Goal: Task Accomplishment & Management: Use online tool/utility

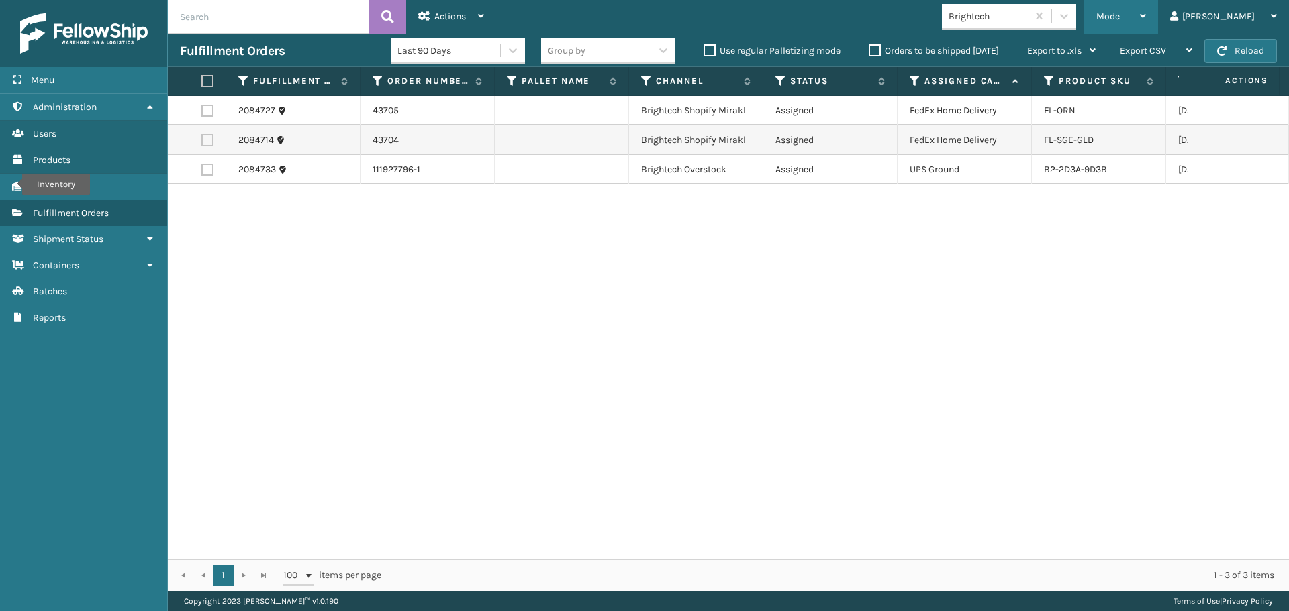
click at [1120, 14] on span "Mode" at bounding box center [1107, 16] width 23 height 11
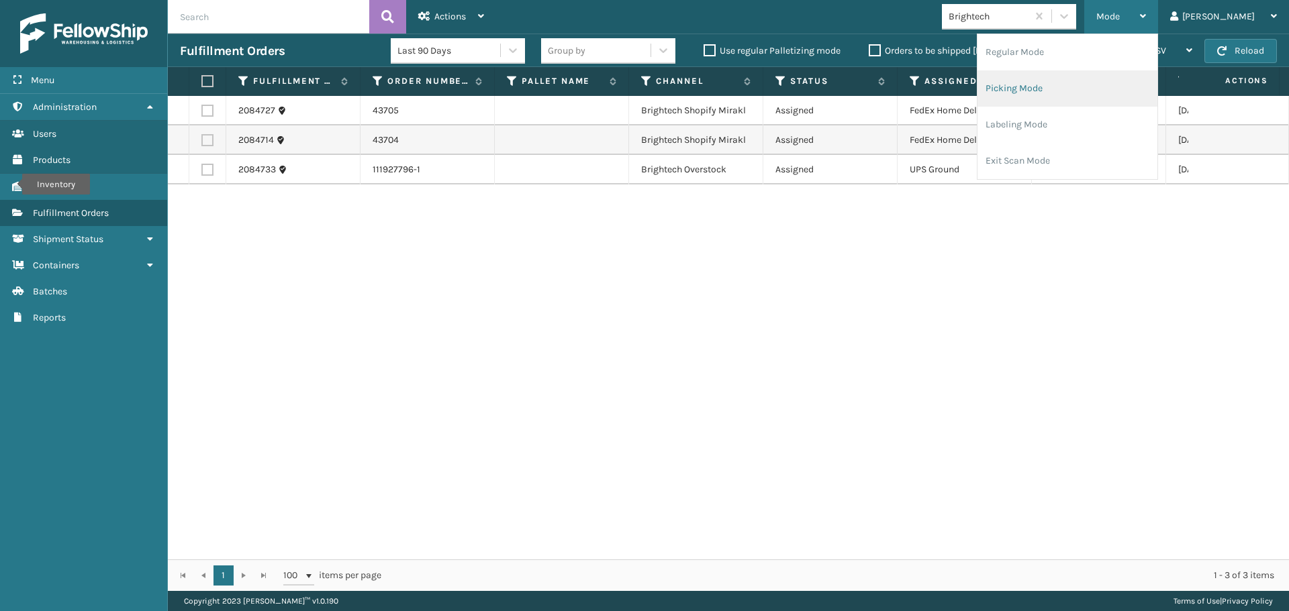
click at [1033, 93] on li "Picking Mode" at bounding box center [1067, 88] width 180 height 36
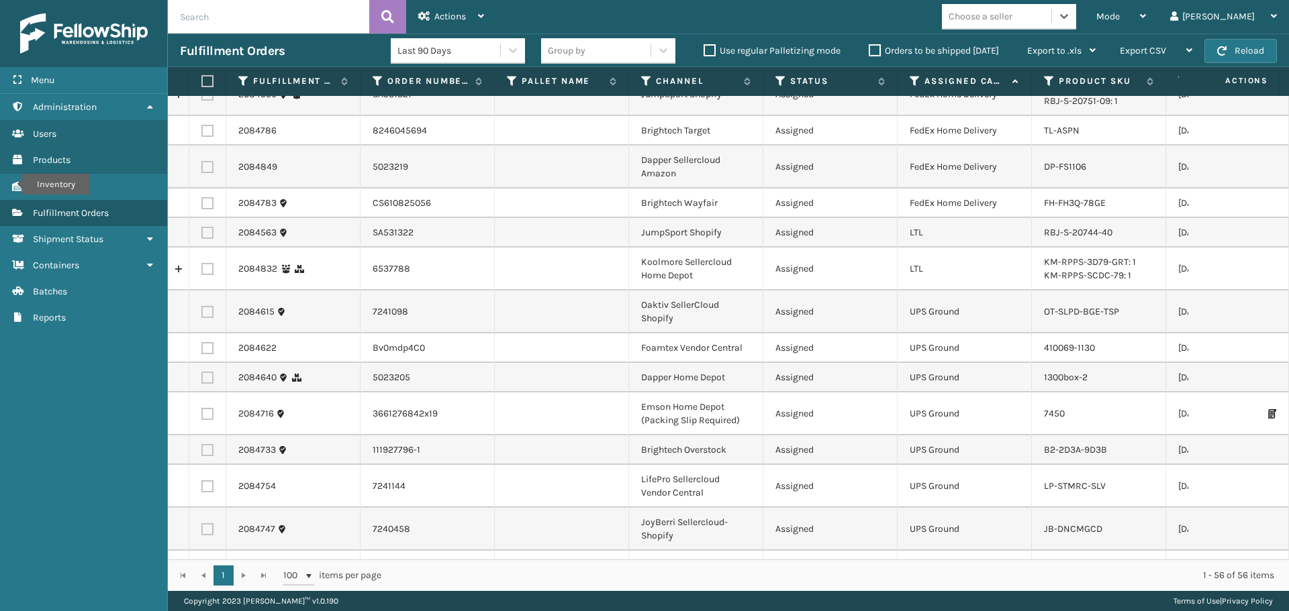
scroll to position [470, 0]
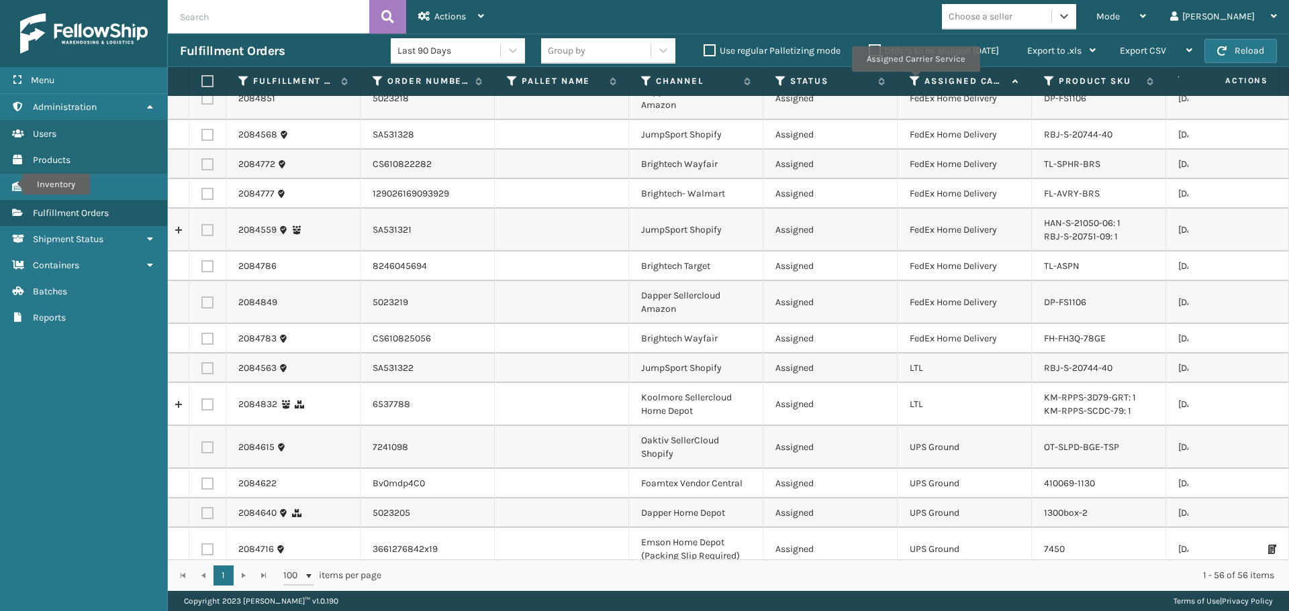
click at [915, 81] on icon at bounding box center [914, 81] width 11 height 12
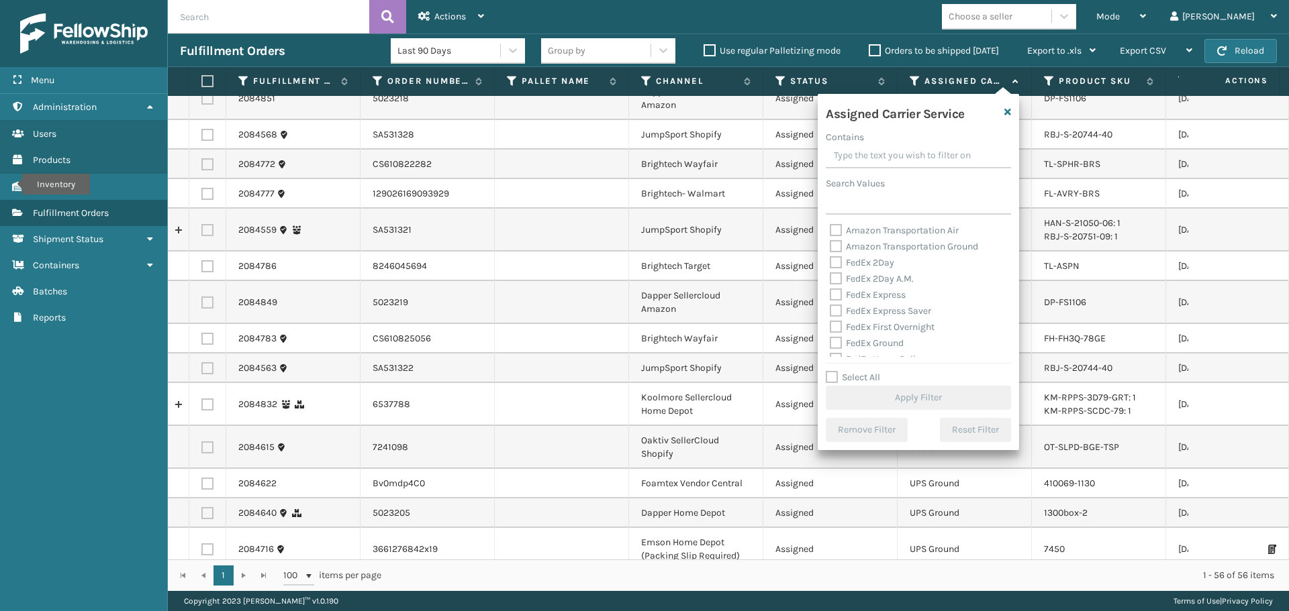
click at [869, 377] on label "Select All" at bounding box center [853, 377] width 54 height 11
click at [869, 371] on input "Select All" at bounding box center [926, 370] width 201 height 1
checkbox input "true"
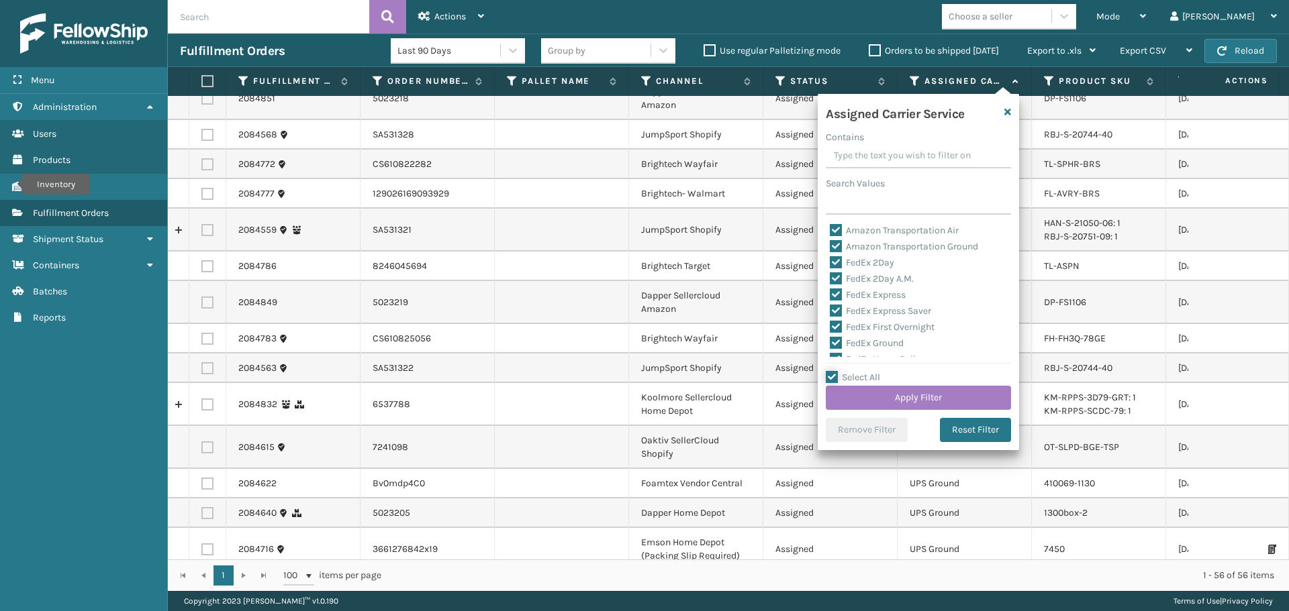
checkbox input "true"
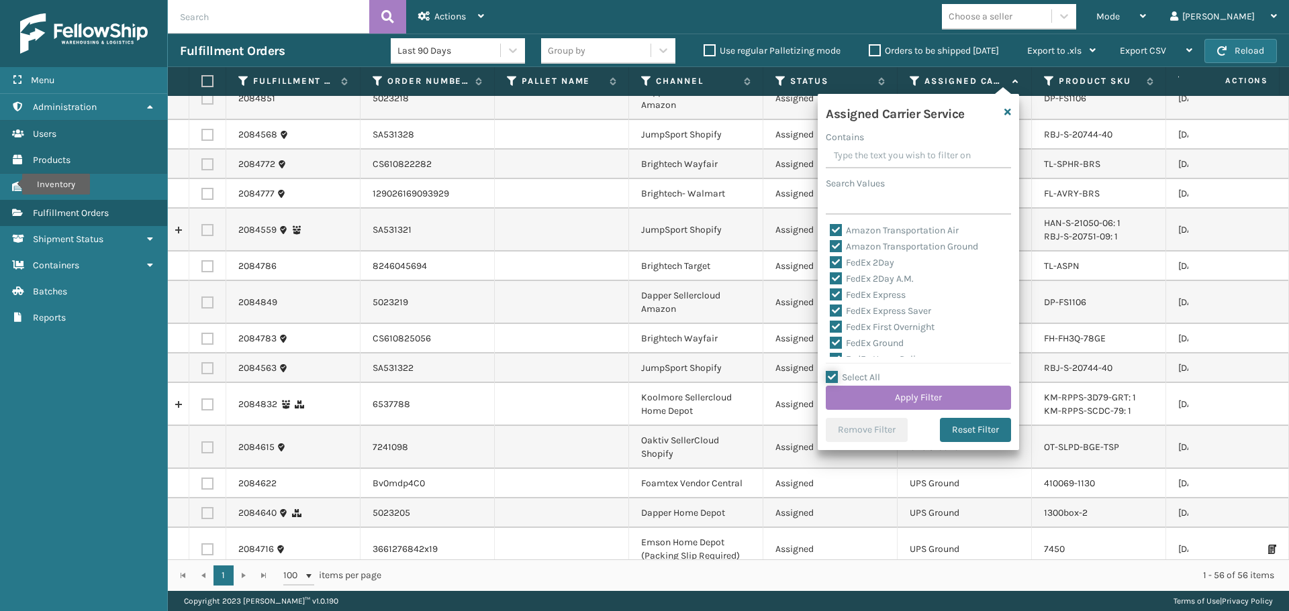
checkbox input "true"
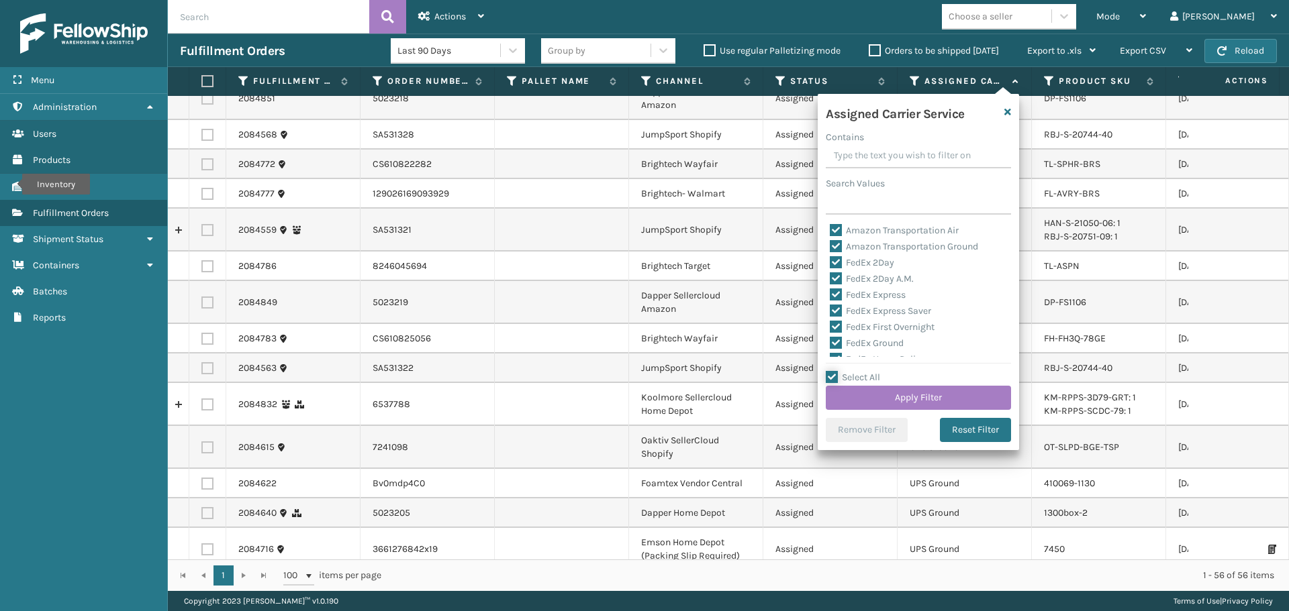
checkbox input "true"
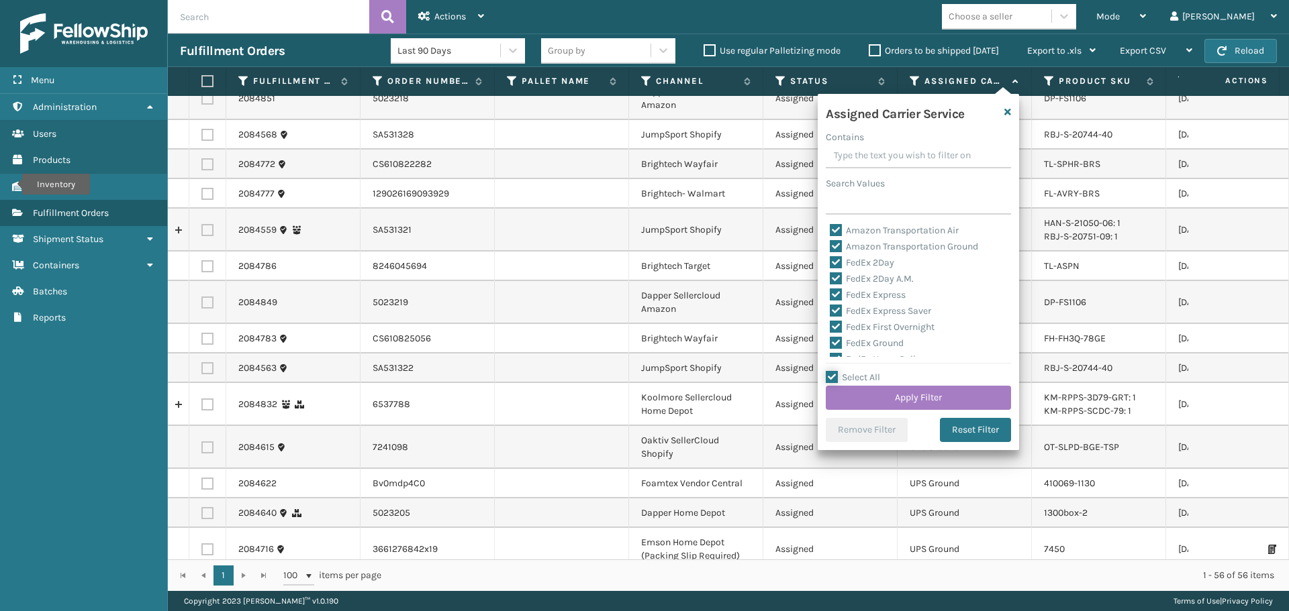
checkbox input "true"
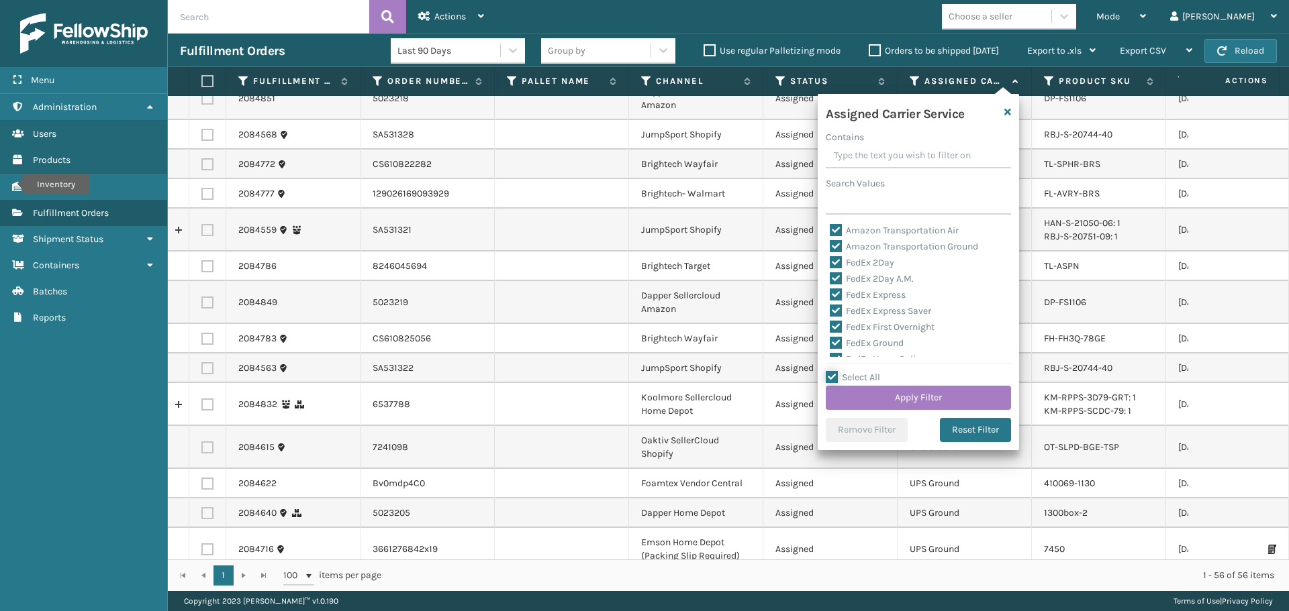
checkbox input "true"
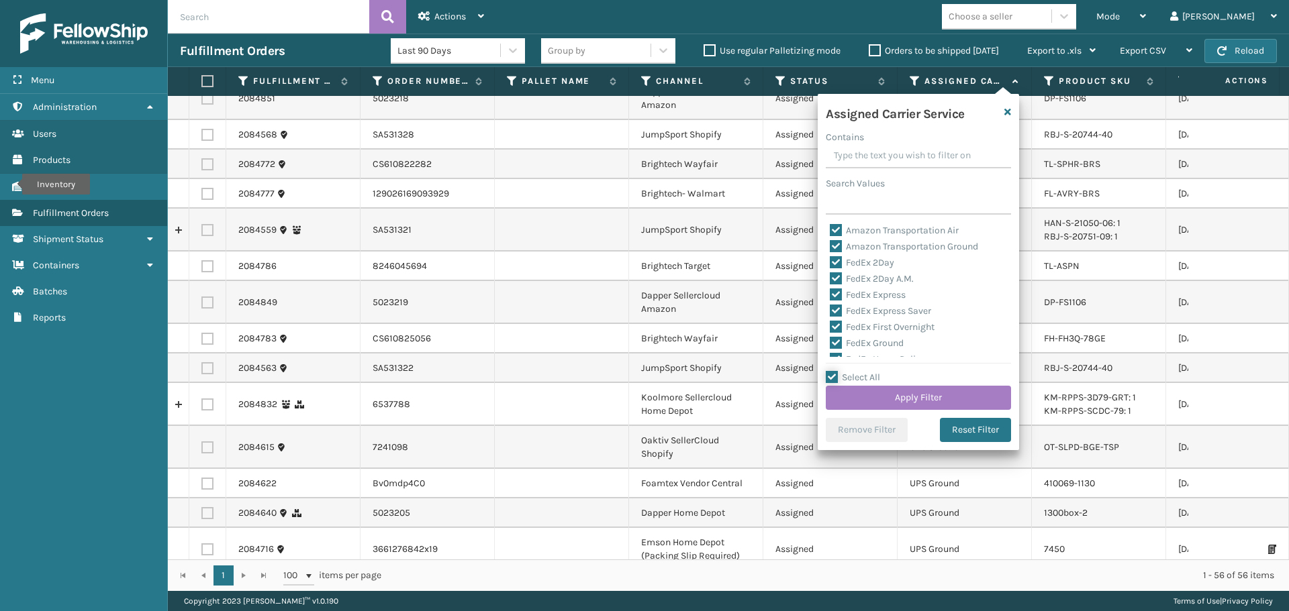
checkbox input "true"
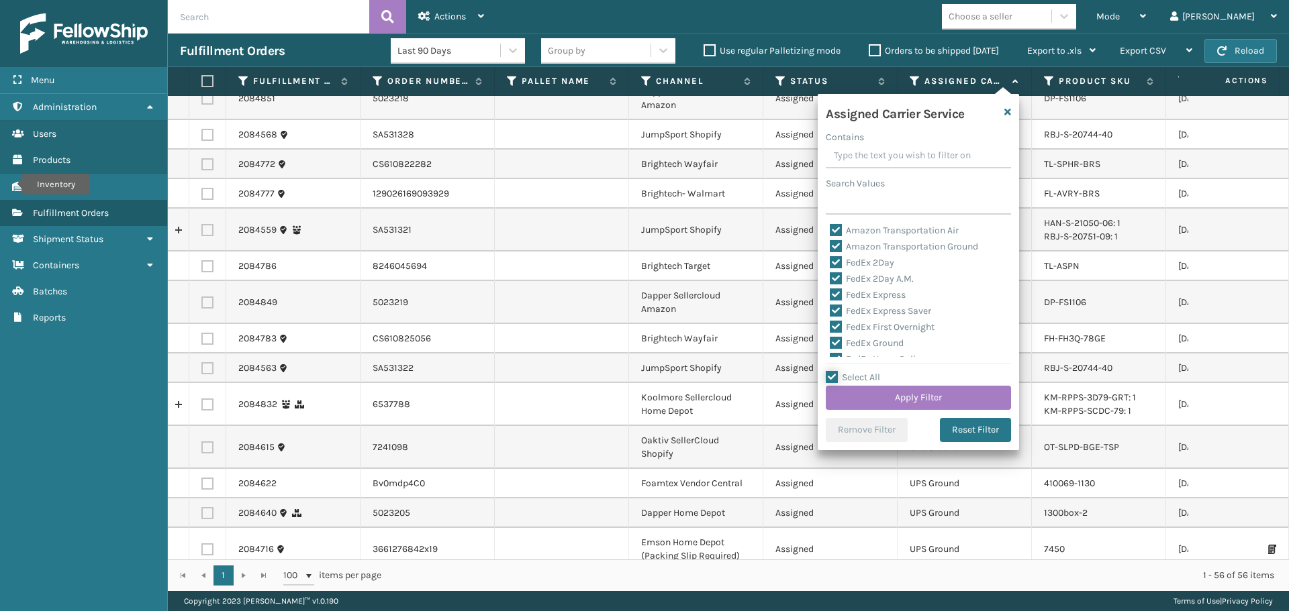
checkbox input "true"
click at [869, 377] on label "Select All" at bounding box center [853, 377] width 54 height 11
click at [869, 371] on input "Select All" at bounding box center [926, 370] width 201 height 1
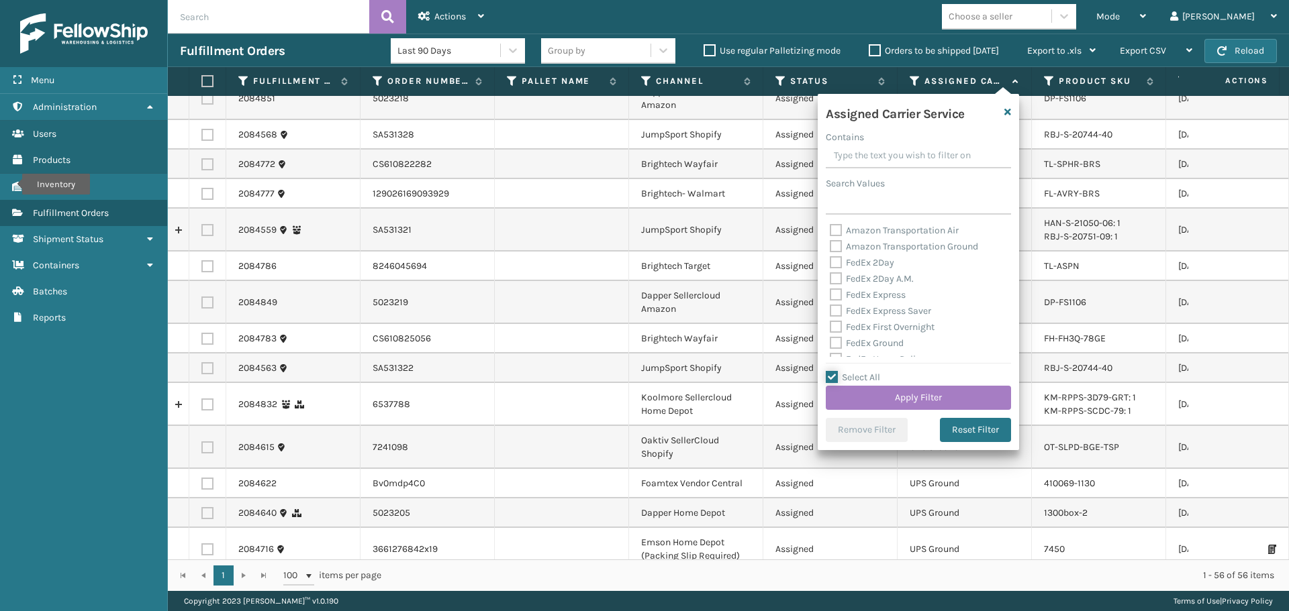
checkbox input "false"
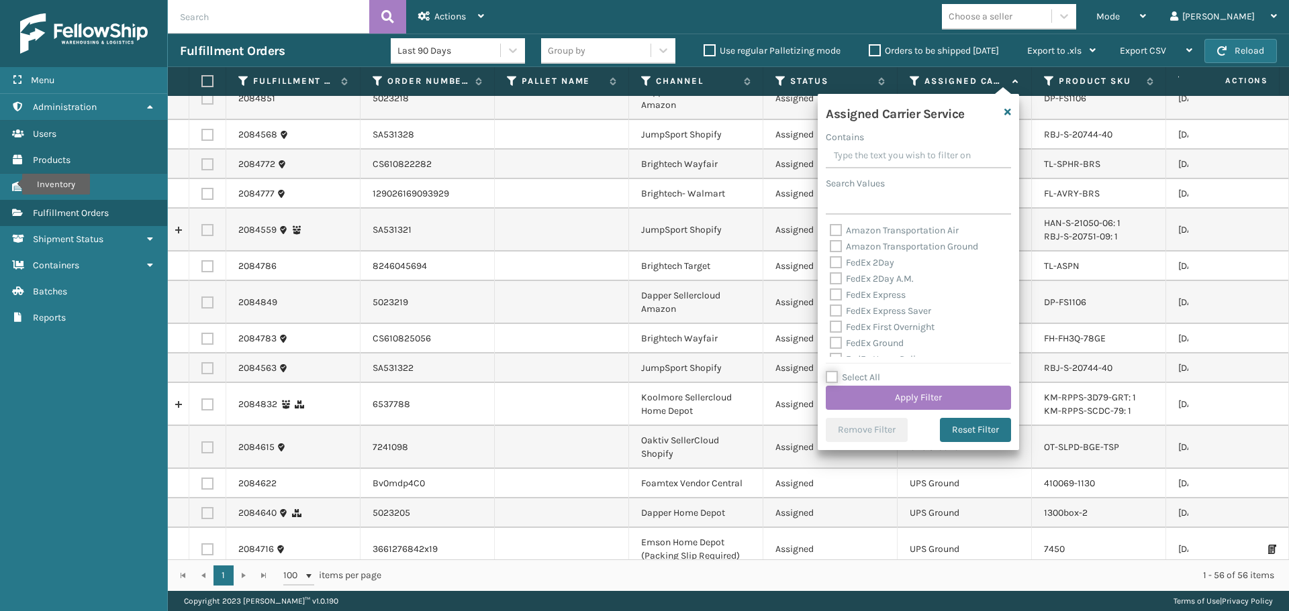
checkbox input "false"
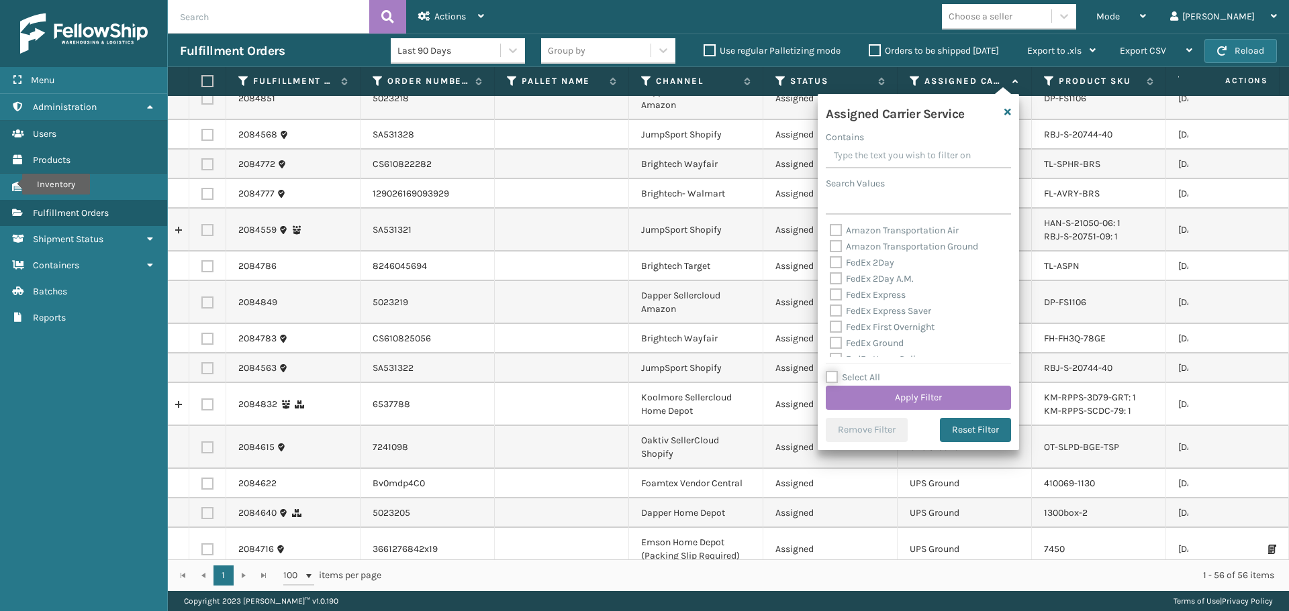
checkbox input "false"
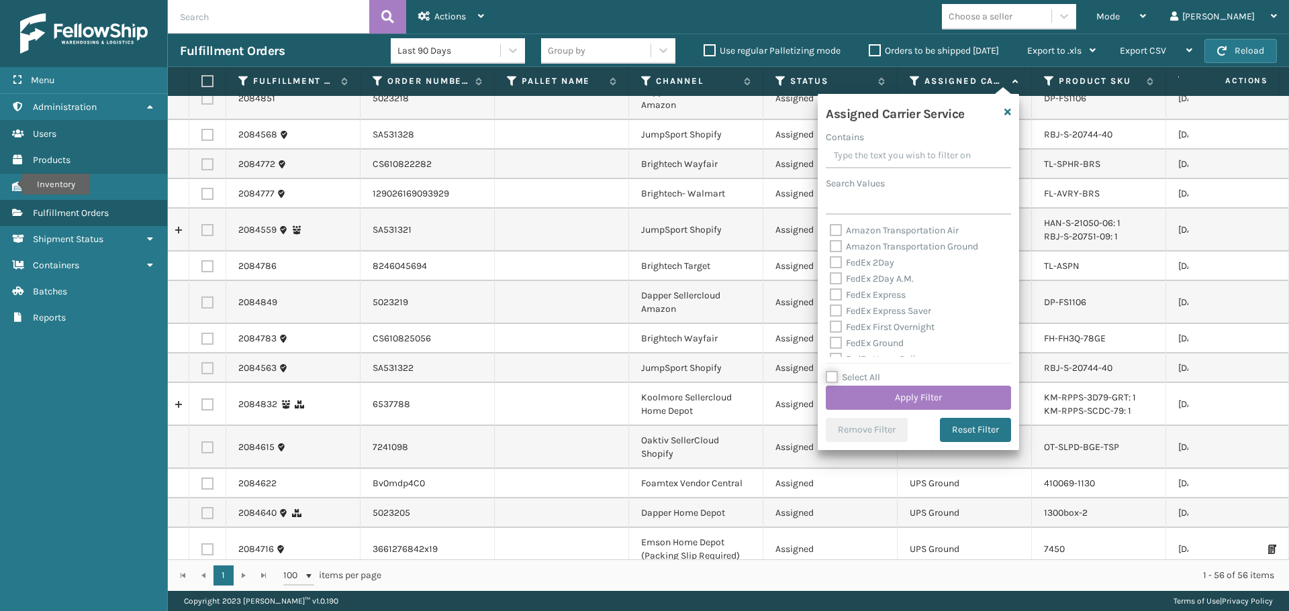
checkbox input "false"
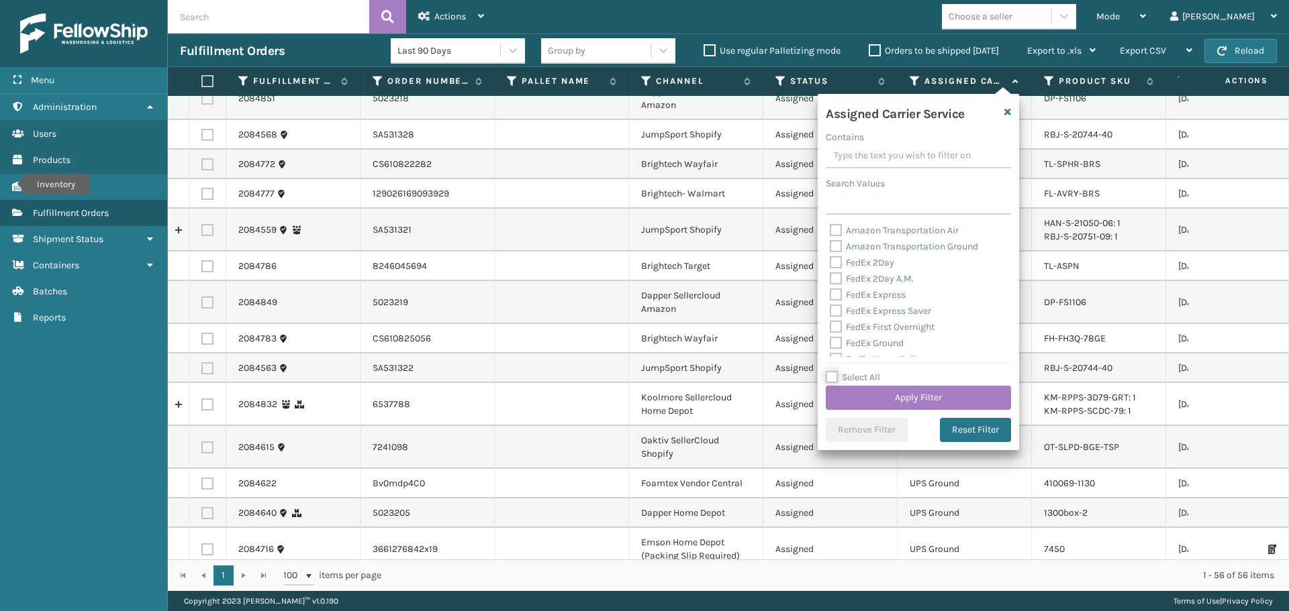
checkbox input "false"
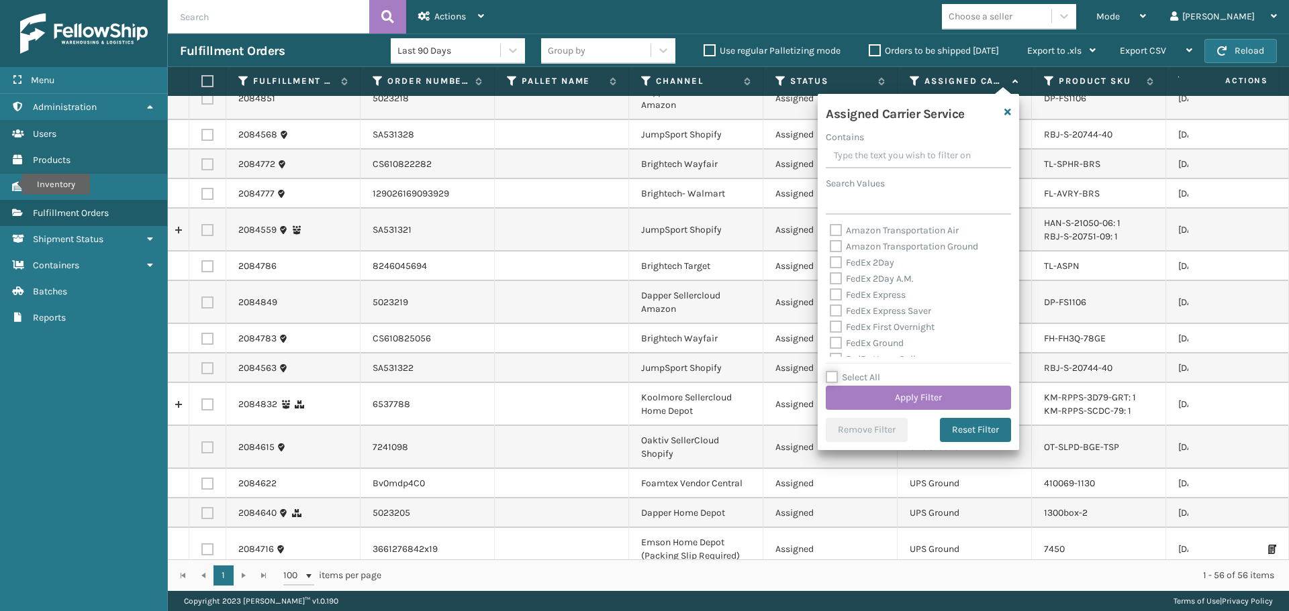
checkbox input "false"
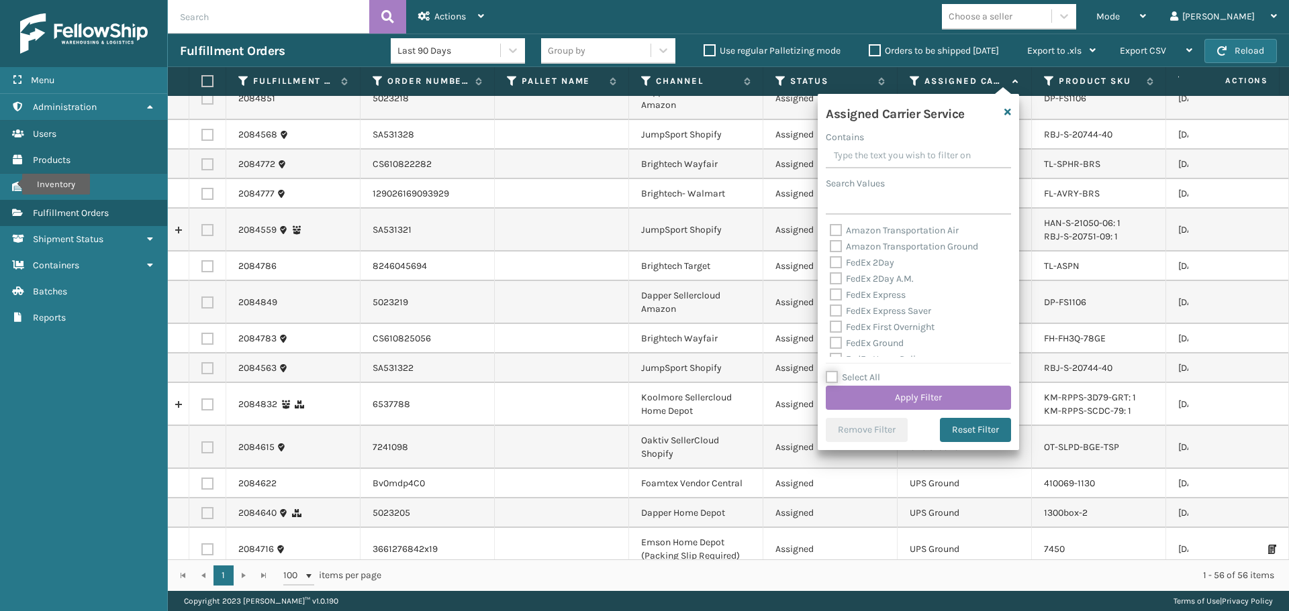
checkbox input "false"
click at [881, 266] on label "FedEx 2Day" at bounding box center [862, 262] width 64 height 11
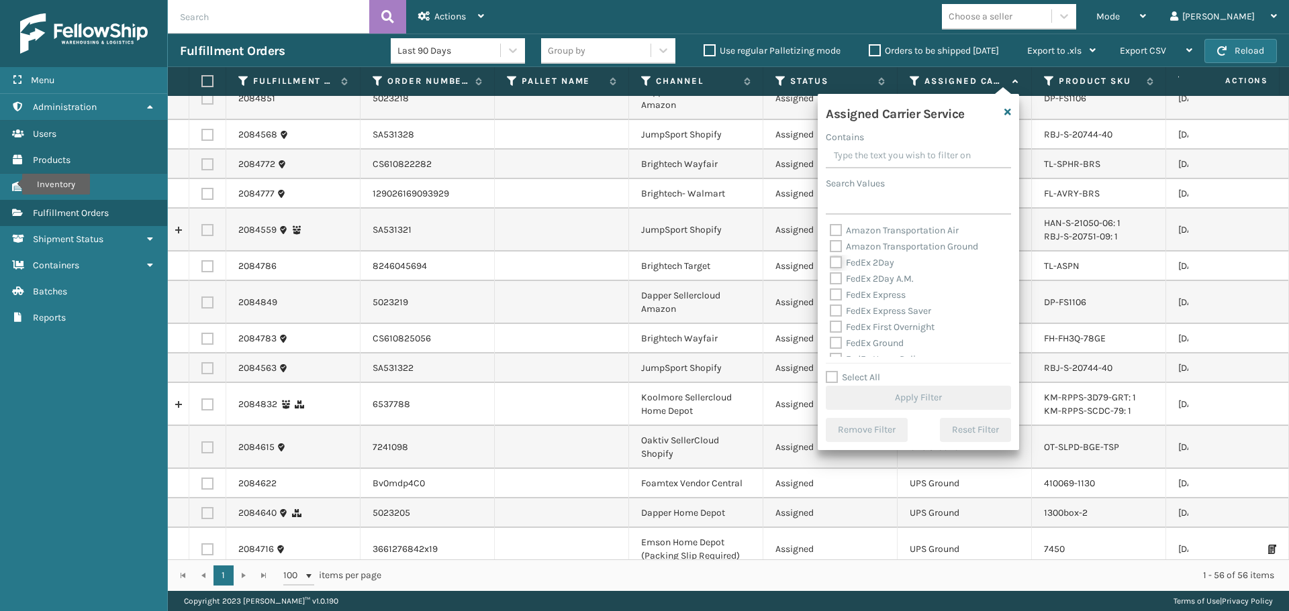
click at [830, 264] on input "FedEx 2Day" at bounding box center [830, 259] width 1 height 9
checkbox input "true"
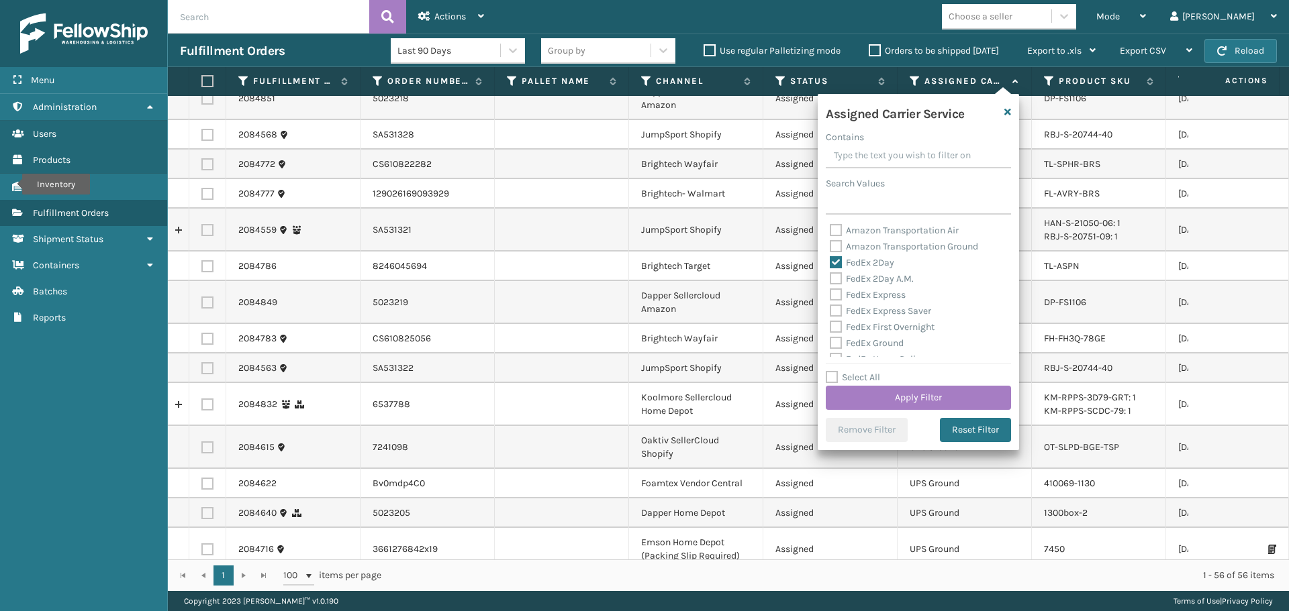
click at [874, 280] on label "FedEx 2Day A.M." at bounding box center [872, 278] width 84 height 11
click at [830, 280] on input "FedEx 2Day A.M." at bounding box center [830, 275] width 1 height 9
checkbox input "true"
click at [882, 295] on label "FedEx Express" at bounding box center [868, 294] width 76 height 11
click at [830, 295] on input "FedEx Express" at bounding box center [830, 291] width 1 height 9
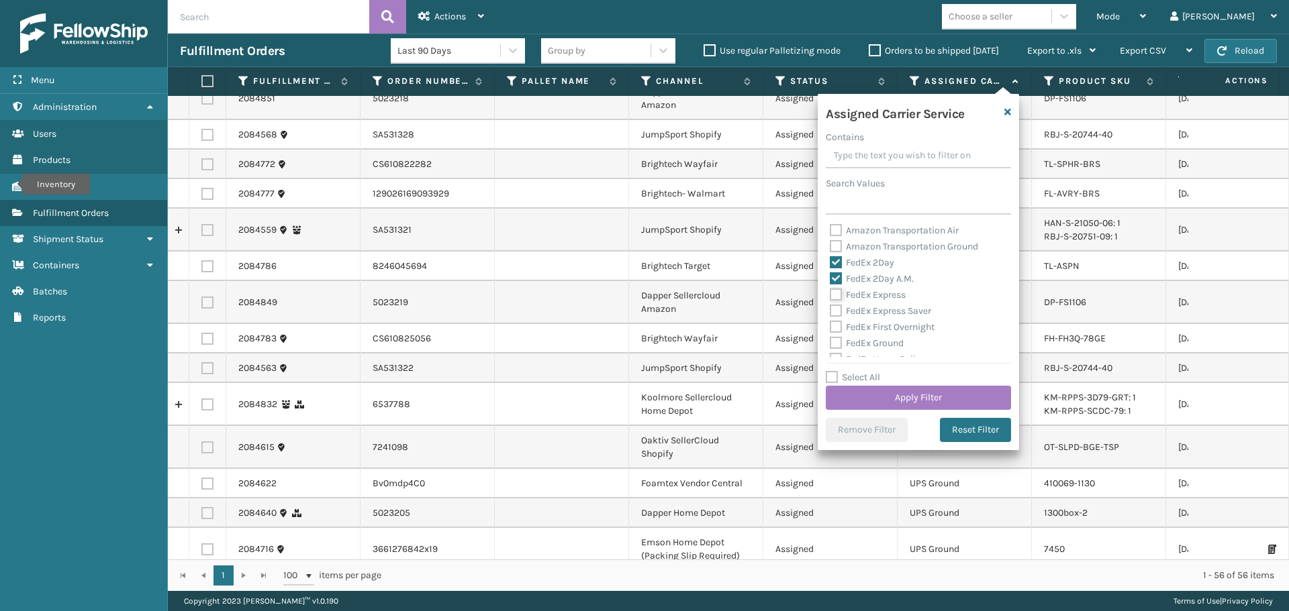
checkbox input "true"
click at [883, 309] on label "FedEx Express Saver" at bounding box center [880, 310] width 101 height 11
click at [830, 309] on input "FedEx Express Saver" at bounding box center [830, 307] width 1 height 9
checkbox input "true"
click at [883, 323] on label "FedEx First Overnight" at bounding box center [882, 327] width 105 height 11
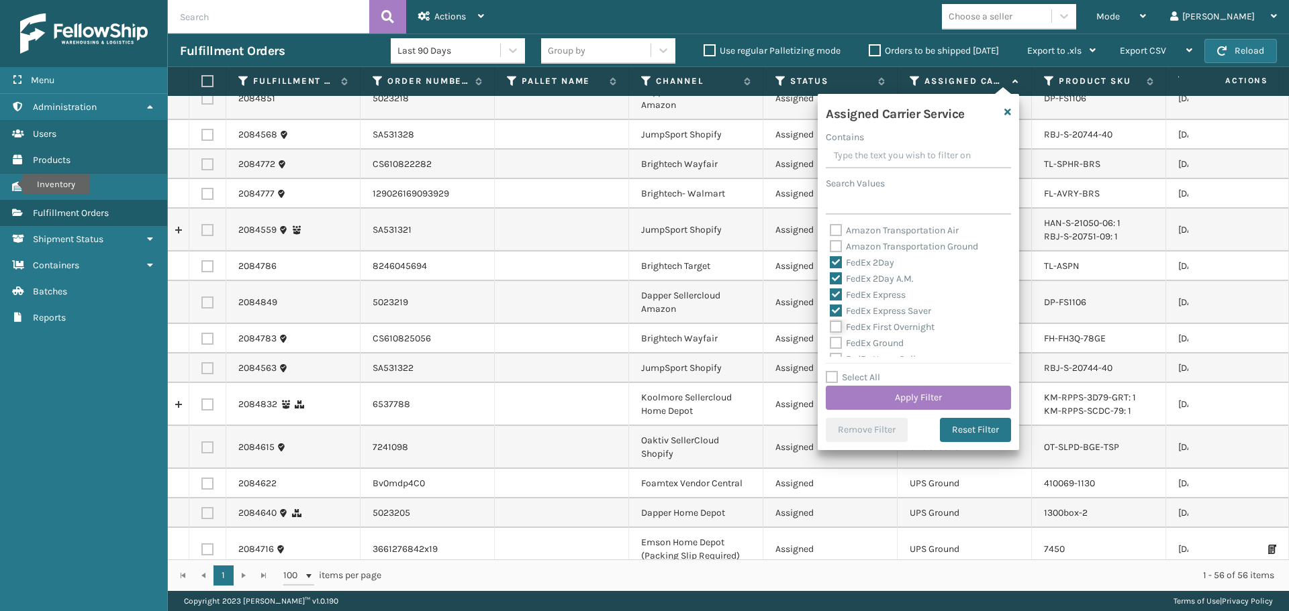
click at [830, 323] on input "FedEx First Overnight" at bounding box center [830, 323] width 1 height 9
checkbox input "true"
click at [883, 340] on label "FedEx Ground" at bounding box center [867, 343] width 74 height 11
click at [830, 340] on input "FedEx Ground" at bounding box center [830, 340] width 1 height 9
checkbox input "true"
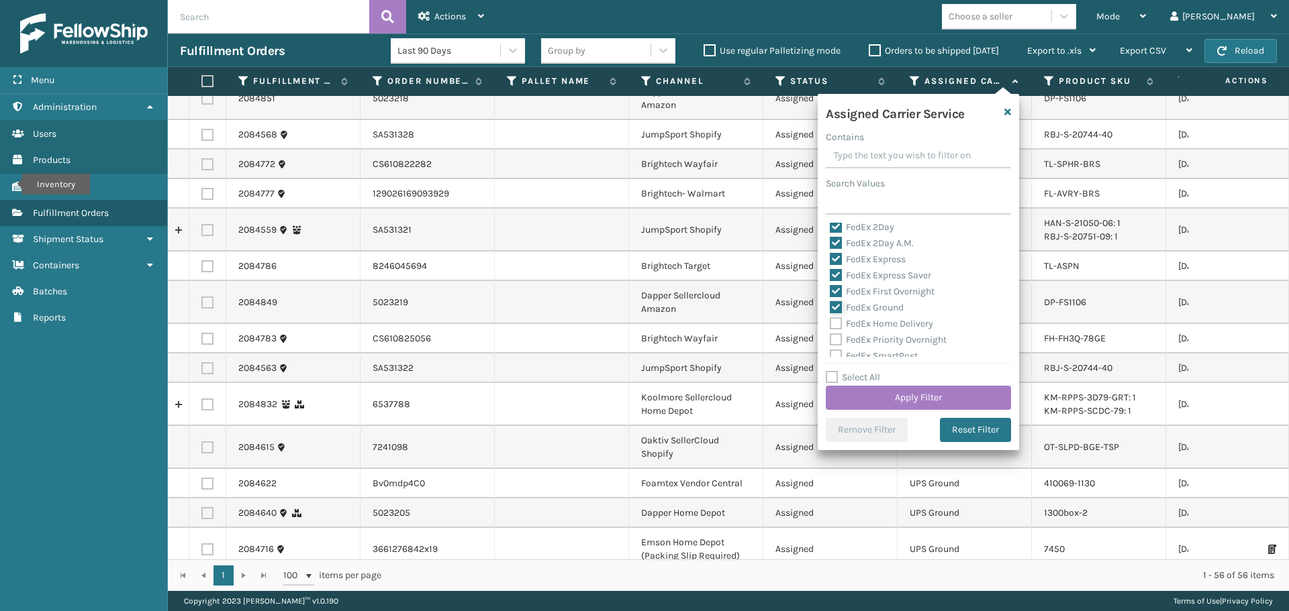
scroll to position [67, 0]
click at [875, 290] on label "FedEx Home Delivery" at bounding box center [881, 292] width 103 height 11
click at [830, 290] on input "FedEx Home Delivery" at bounding box center [830, 289] width 1 height 9
checkbox input "true"
click at [884, 311] on label "FedEx Priority Overnight" at bounding box center [888, 308] width 117 height 11
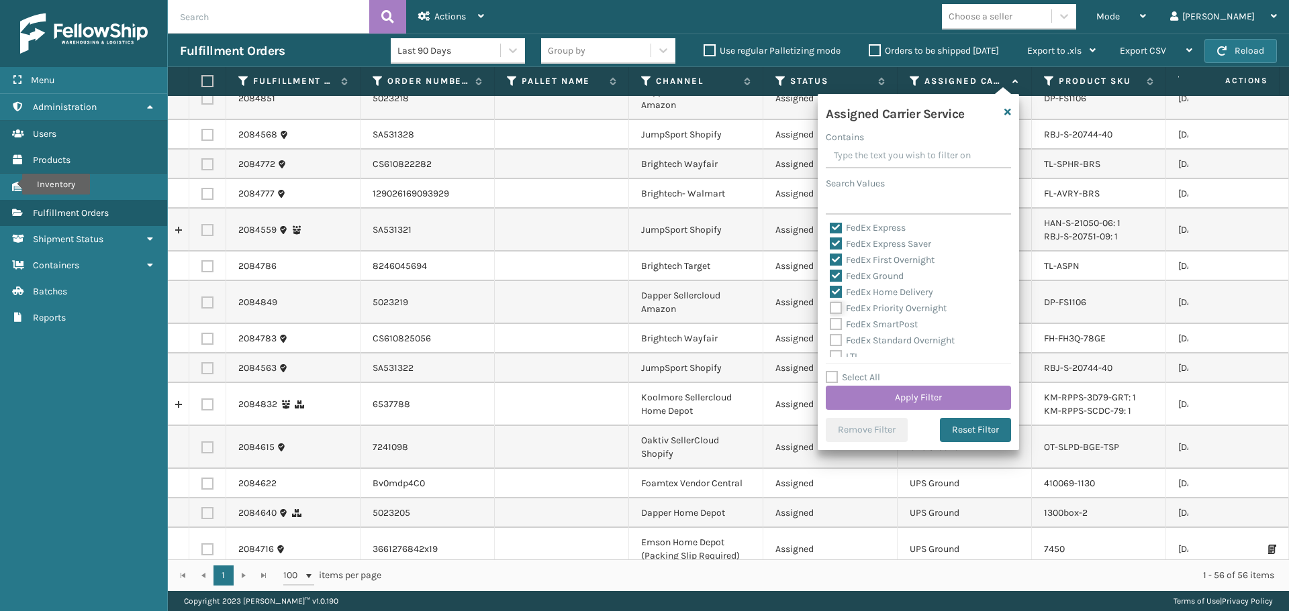
click at [830, 309] on input "FedEx Priority Overnight" at bounding box center [830, 305] width 1 height 9
checkbox input "true"
click at [883, 323] on label "FedEx SmartPost" at bounding box center [874, 324] width 88 height 11
click at [830, 323] on input "FedEx SmartPost" at bounding box center [830, 321] width 1 height 9
checkbox input "true"
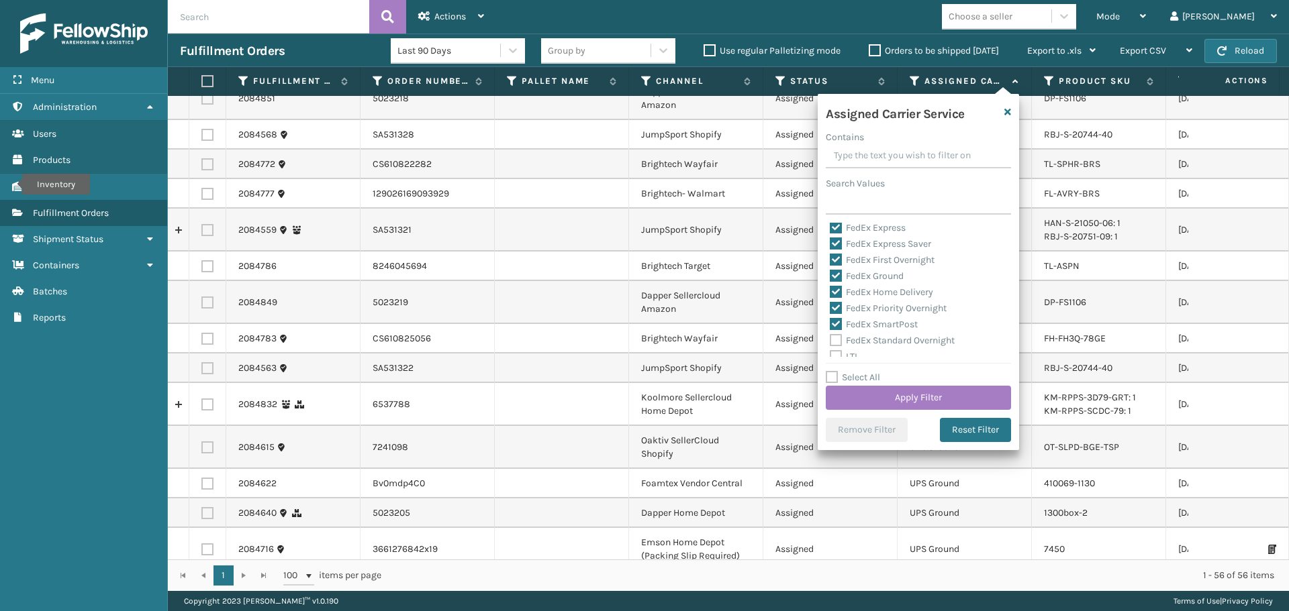
click at [883, 346] on label "FedEx Standard Overnight" at bounding box center [892, 340] width 125 height 11
click at [830, 342] on input "FedEx Standard Overnight" at bounding box center [830, 337] width 1 height 9
checkbox input "true"
click at [913, 395] on button "Apply Filter" at bounding box center [918, 398] width 185 height 24
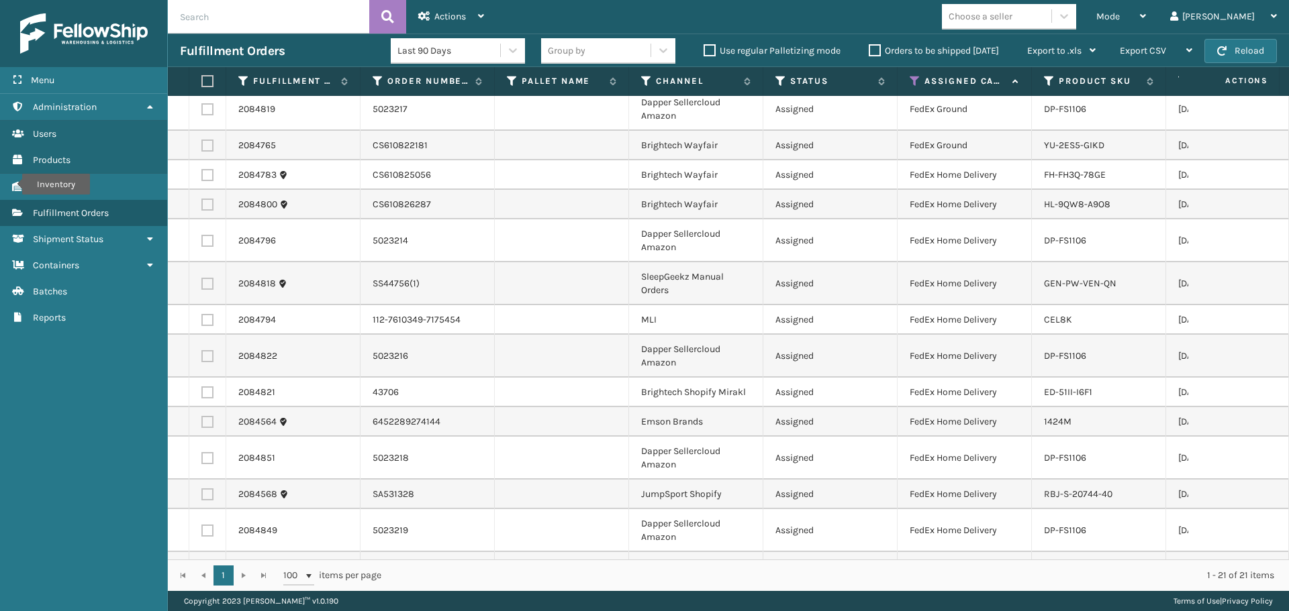
scroll to position [0, 0]
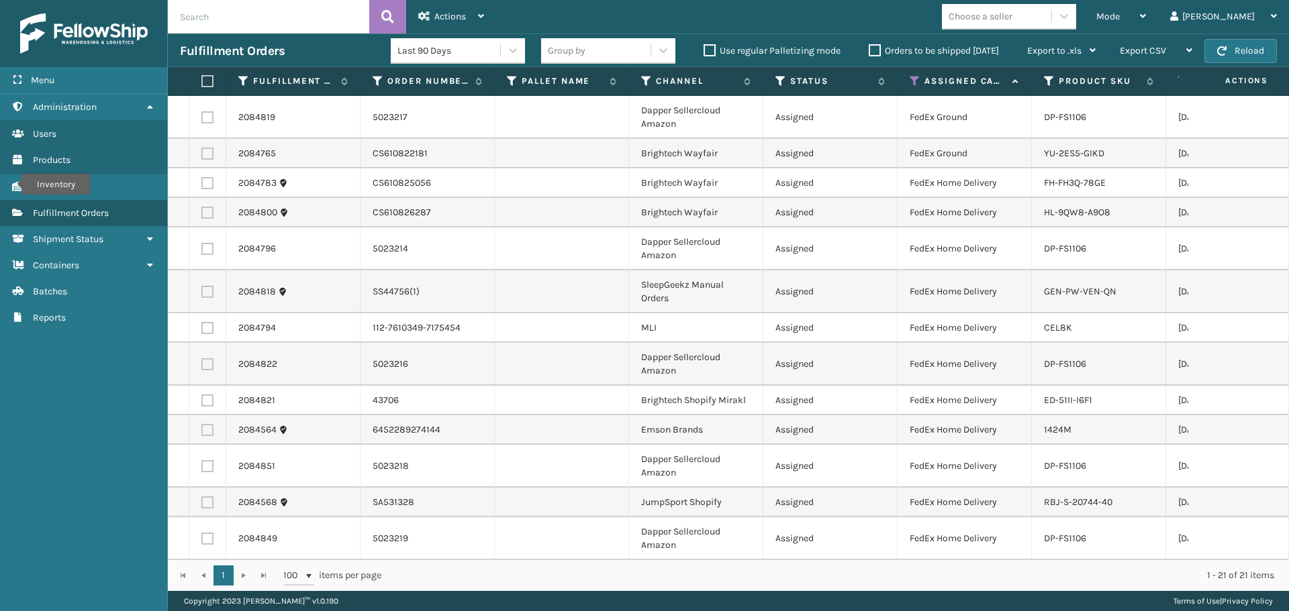
click at [1012, 17] on div "Choose a seller" at bounding box center [980, 16] width 64 height 14
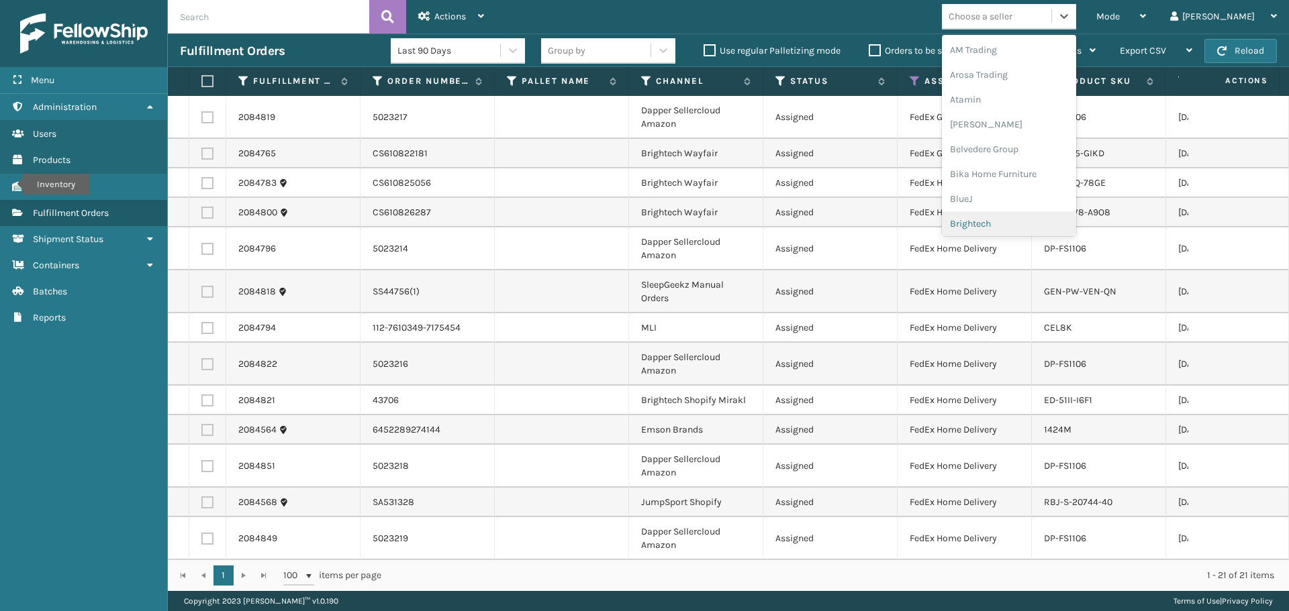
click at [1022, 217] on div "Brightech" at bounding box center [1009, 223] width 134 height 25
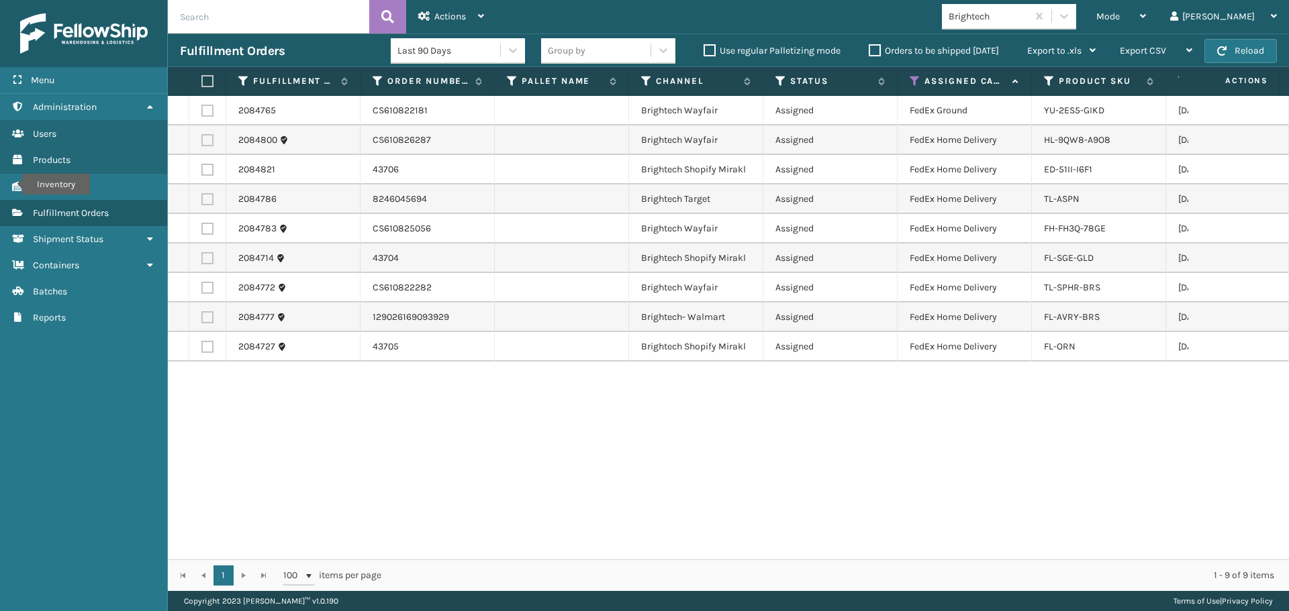
click at [209, 82] on label at bounding box center [205, 81] width 8 height 12
click at [202, 82] on input "checkbox" at bounding box center [201, 81] width 1 height 9
checkbox input "true"
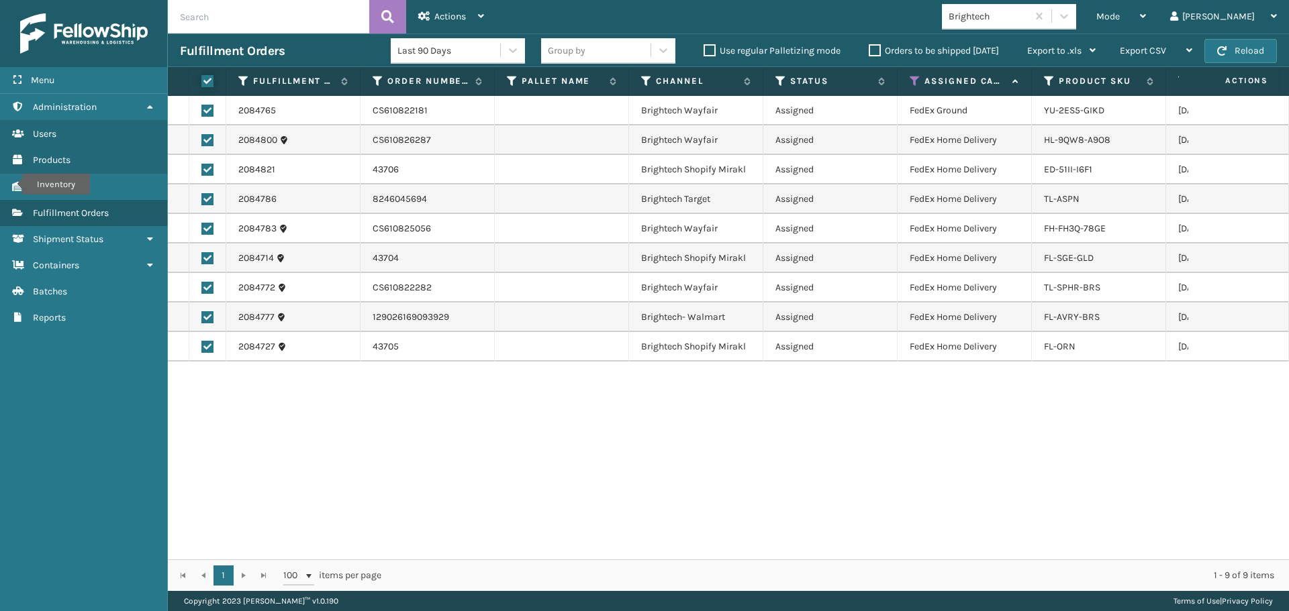
checkbox input "true"
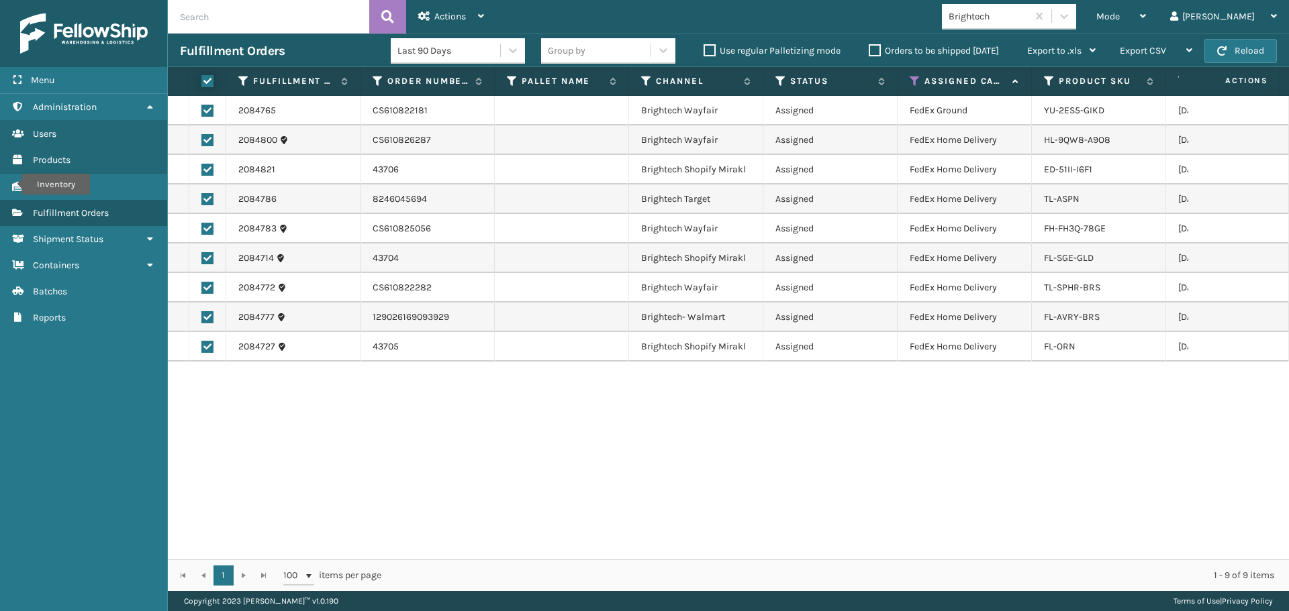
checkbox input "true"
click at [456, 13] on span "Actions" at bounding box center [450, 16] width 32 height 11
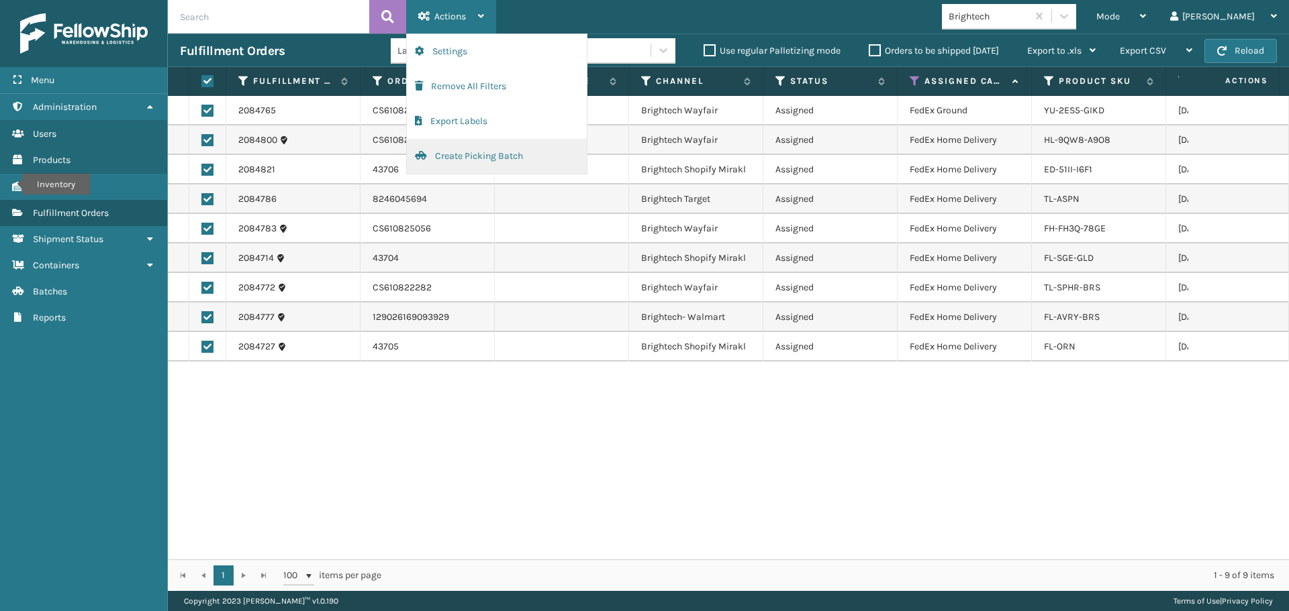
click at [446, 159] on button "Create Picking Batch" at bounding box center [497, 156] width 180 height 35
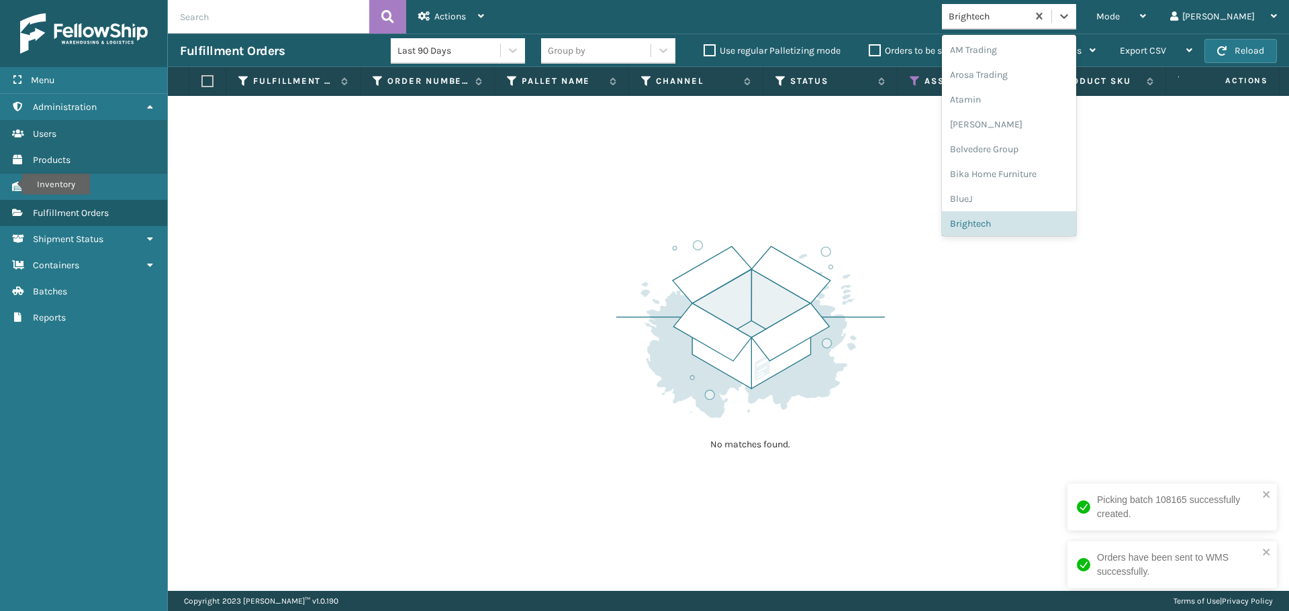
click at [1028, 18] on div "Brightech" at bounding box center [988, 16] width 80 height 14
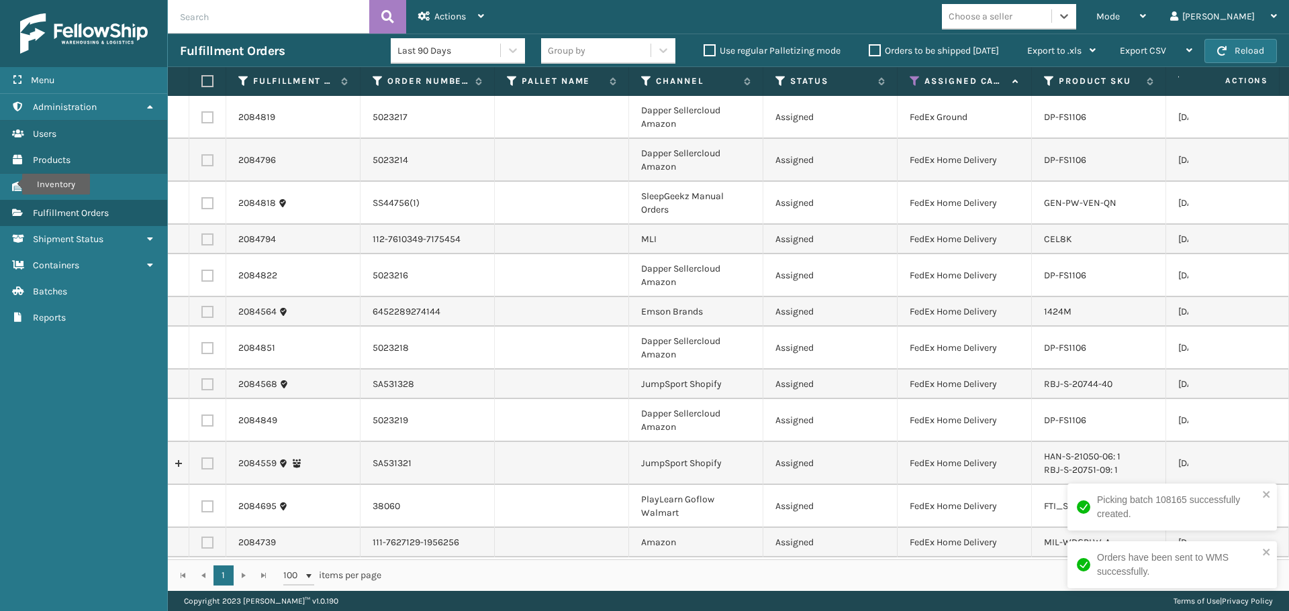
scroll to position [8, 0]
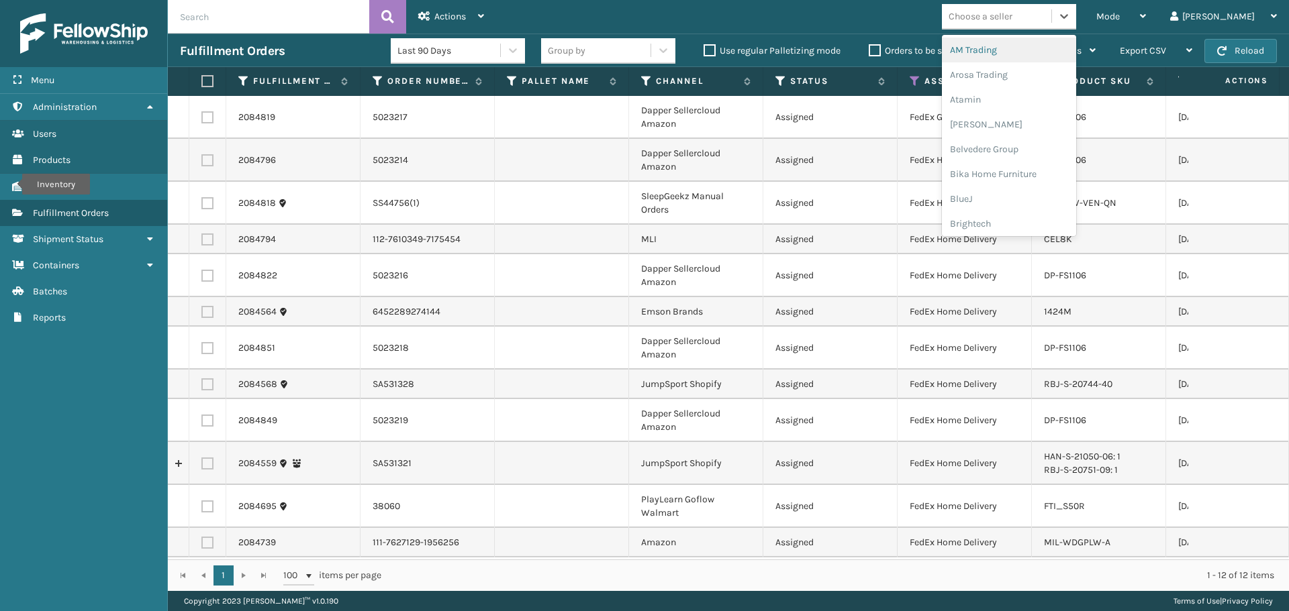
click at [1051, 18] on div "Choose a seller" at bounding box center [996, 16] width 109 height 22
click at [1030, 165] on div "Dapper Supply" at bounding box center [1009, 164] width 134 height 25
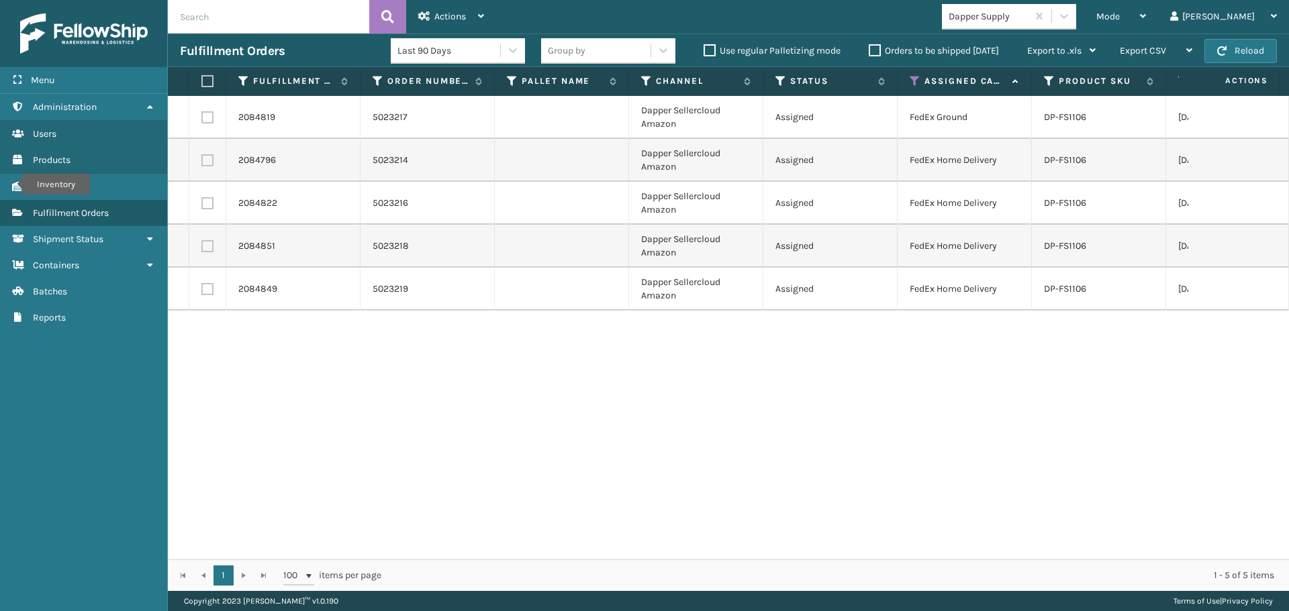
click at [207, 76] on label at bounding box center [205, 81] width 8 height 12
click at [202, 77] on input "checkbox" at bounding box center [201, 81] width 1 height 9
checkbox input "true"
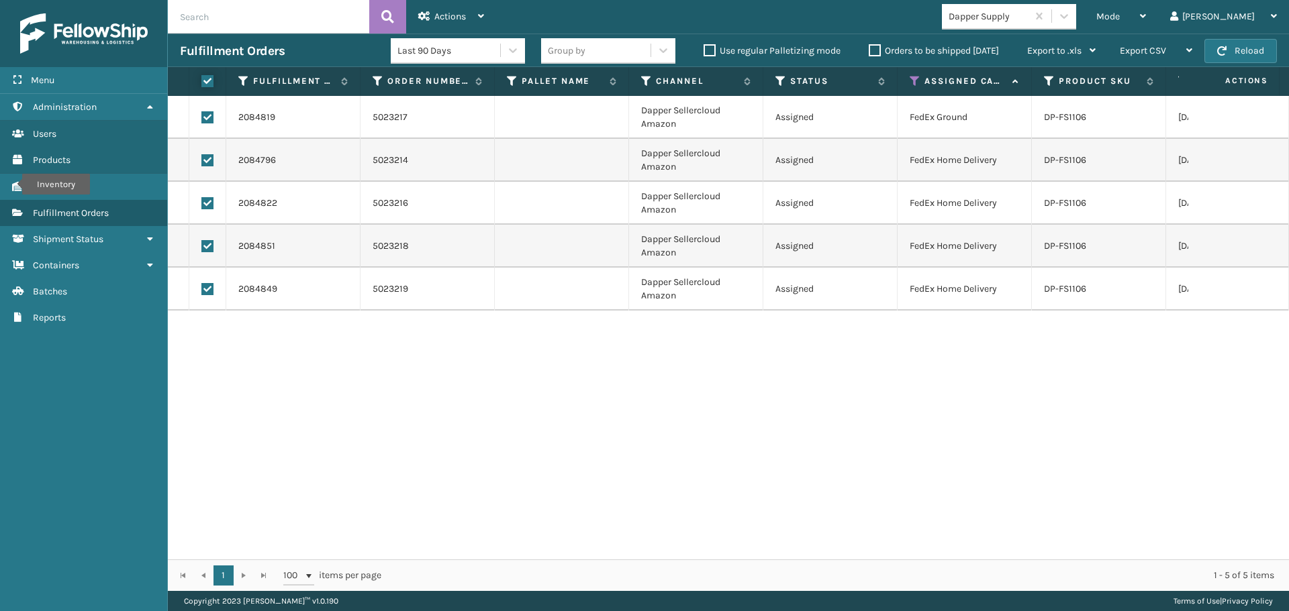
checkbox input "true"
click at [464, 17] on span "Actions" at bounding box center [450, 16] width 32 height 11
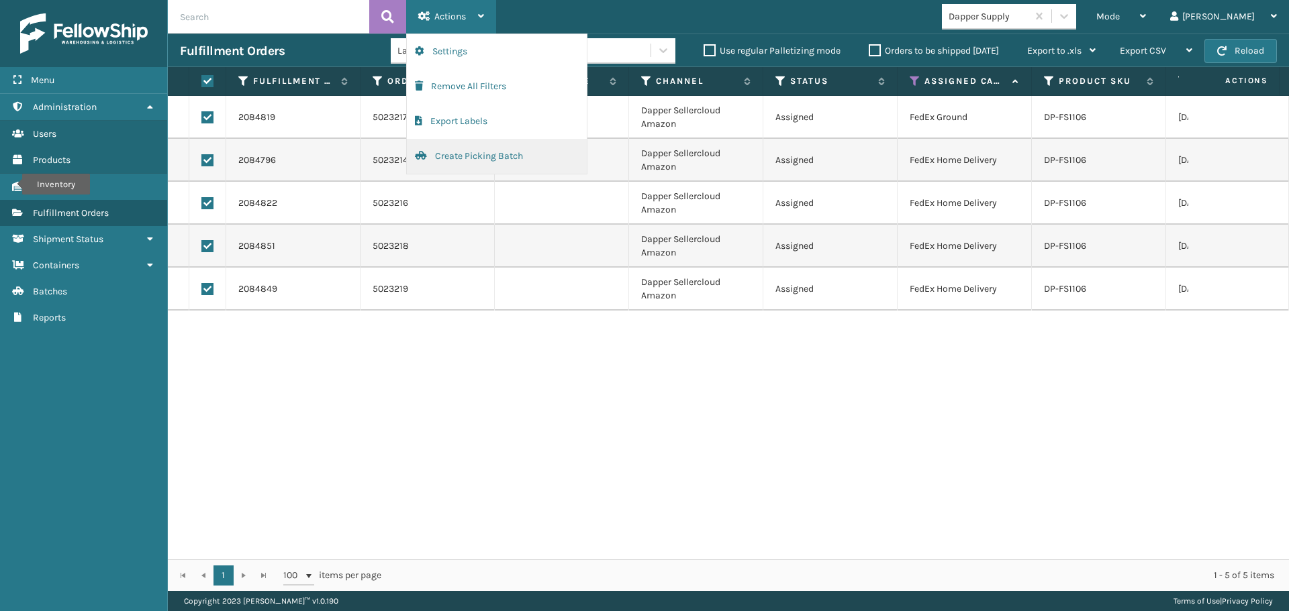
click at [485, 166] on button "Create Picking Batch" at bounding box center [497, 156] width 180 height 35
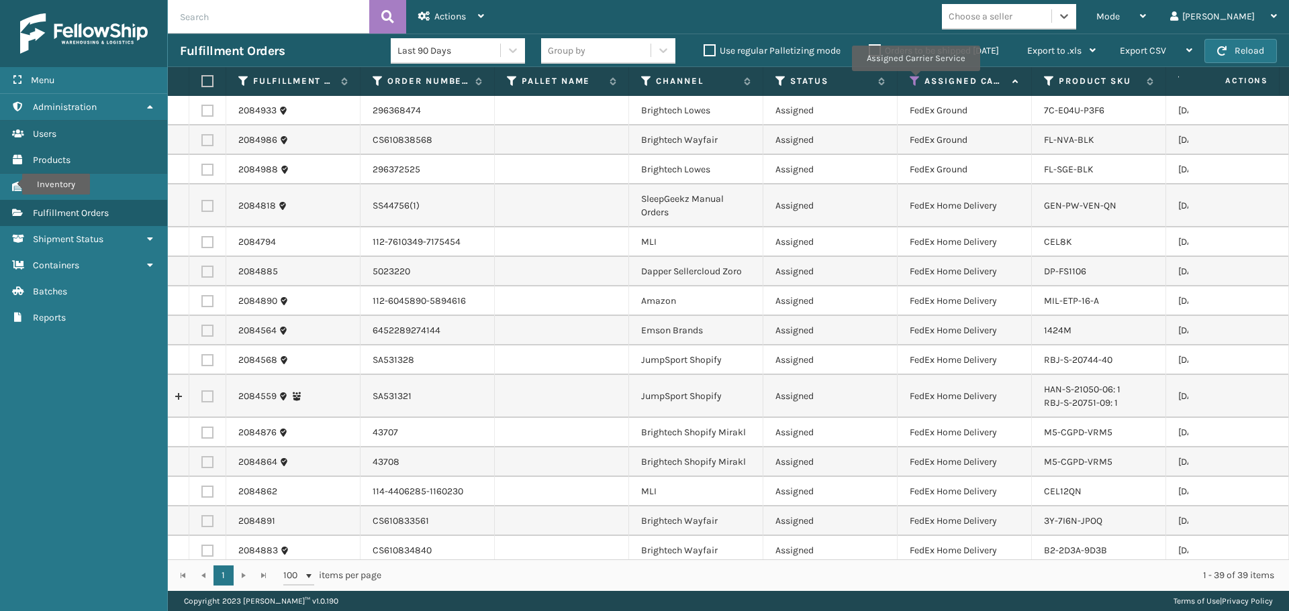
click at [915, 81] on icon at bounding box center [914, 81] width 11 height 12
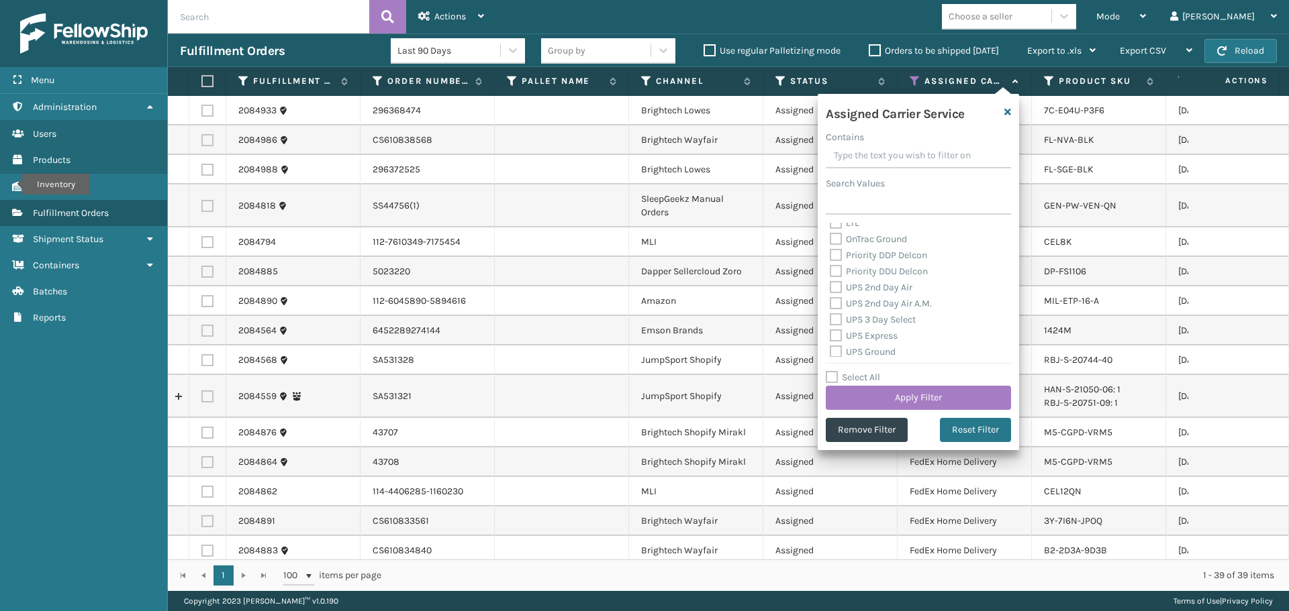
scroll to position [201, 0]
click at [924, 399] on button "Apply Filter" at bounding box center [918, 398] width 185 height 24
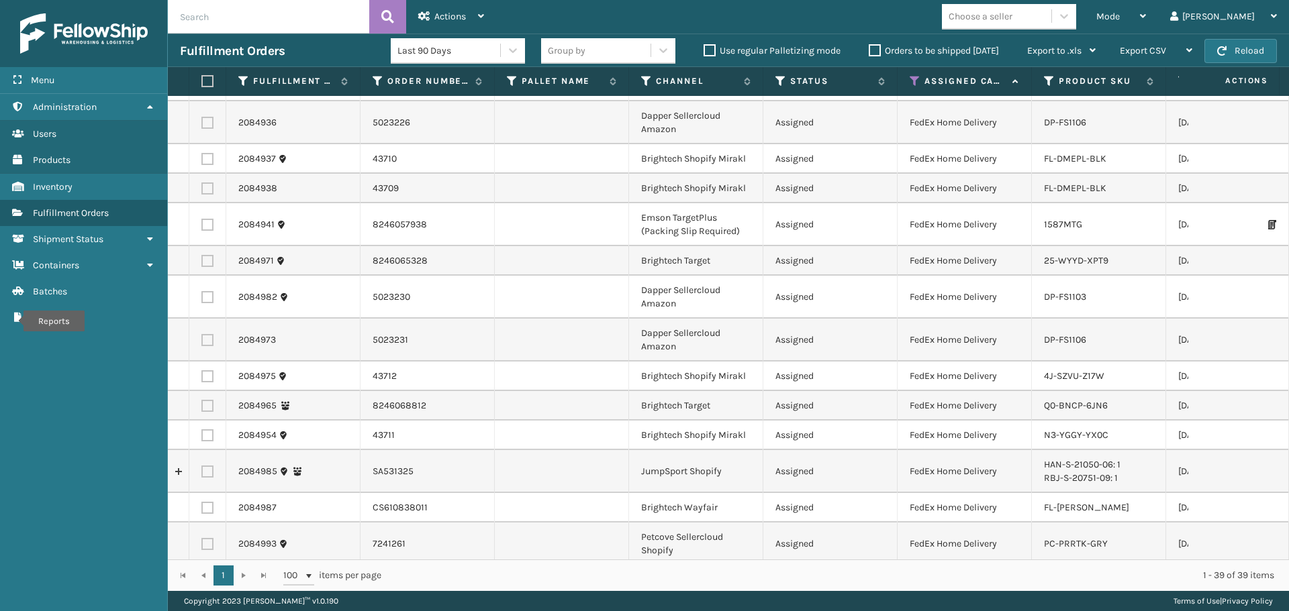
scroll to position [873, 0]
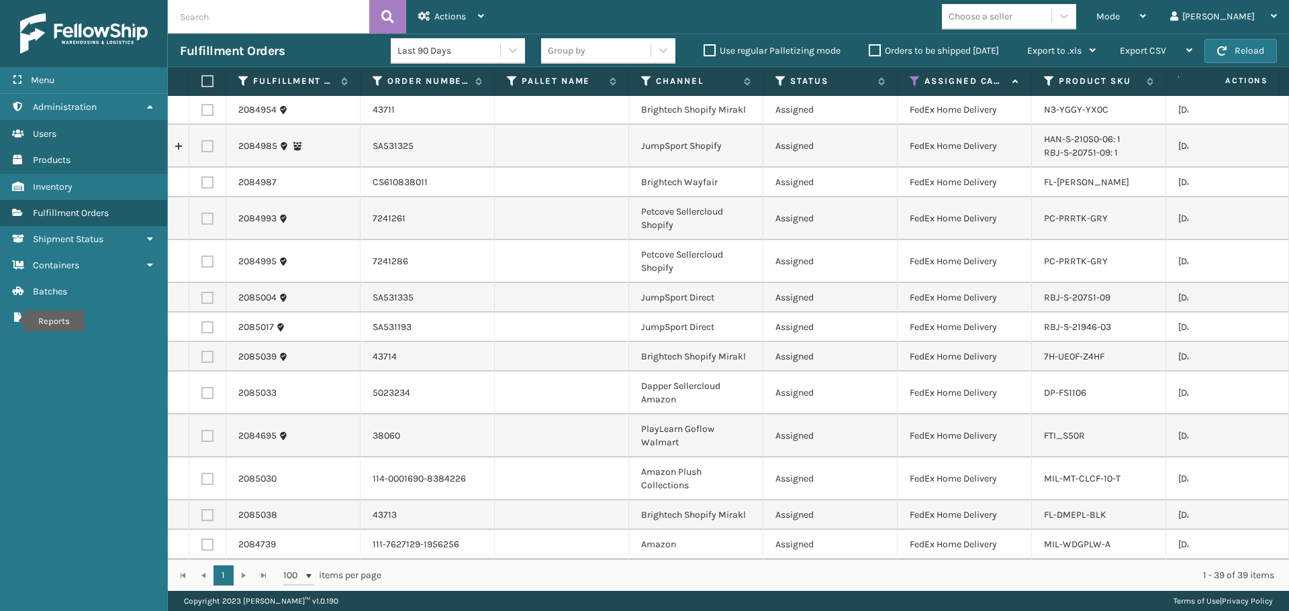
click at [916, 85] on icon at bounding box center [914, 81] width 11 height 12
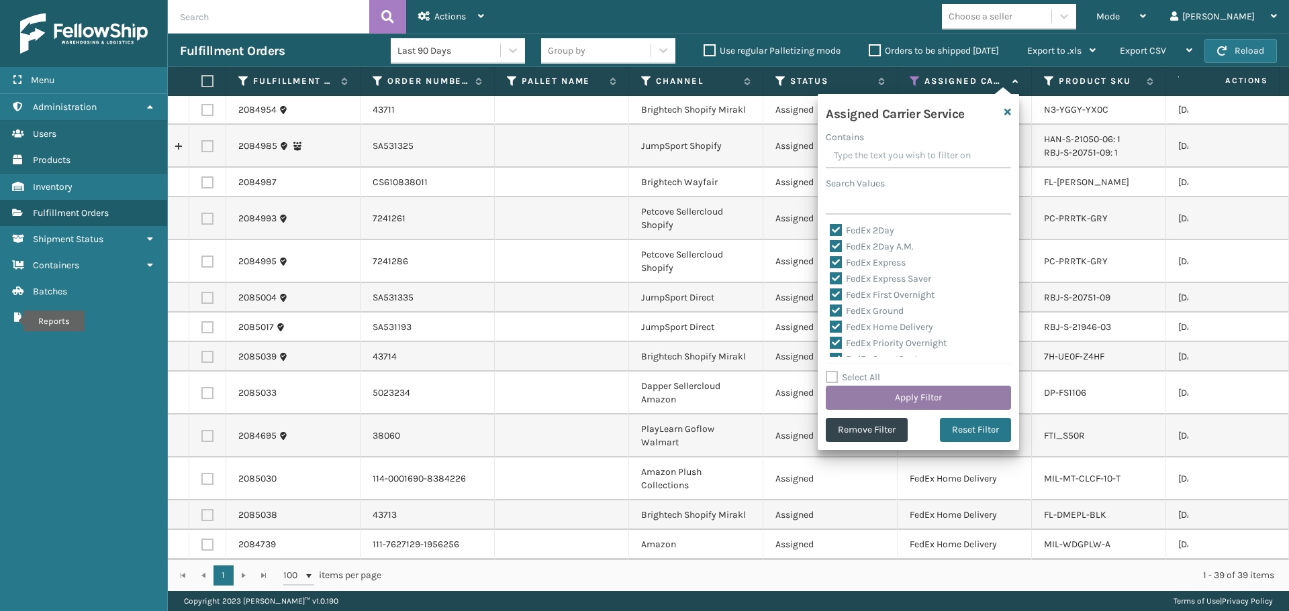
click at [907, 403] on button "Apply Filter" at bounding box center [918, 398] width 185 height 24
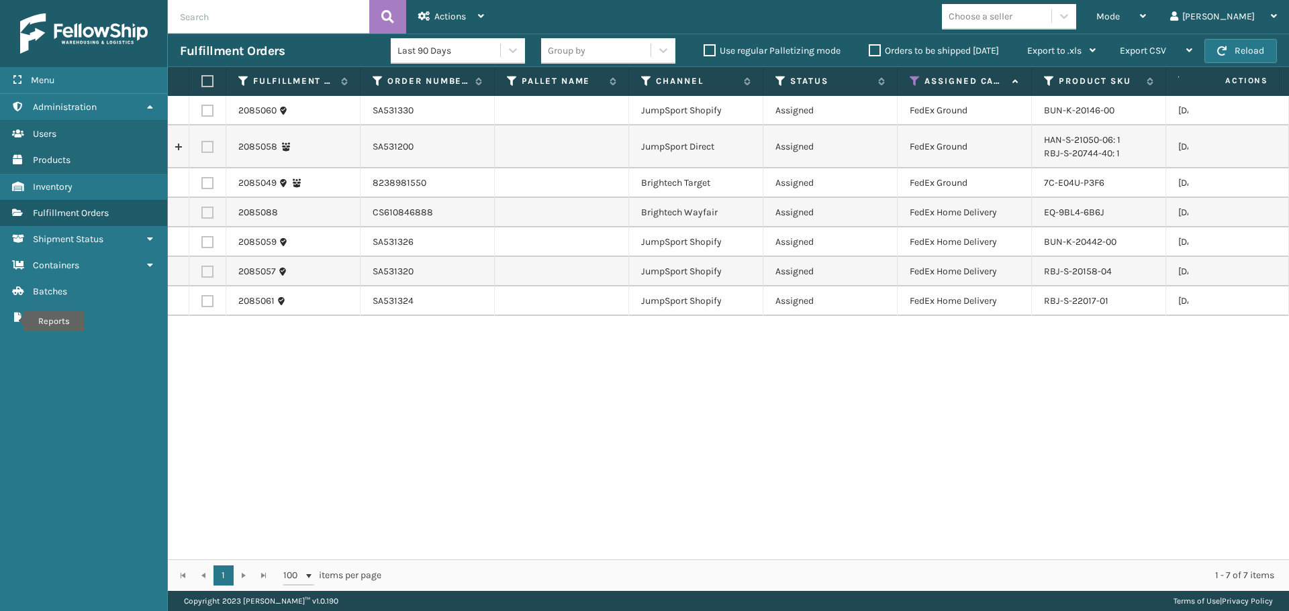
click at [1024, 23] on div "Choose a seller" at bounding box center [996, 16] width 109 height 22
